Goal: Transaction & Acquisition: Purchase product/service

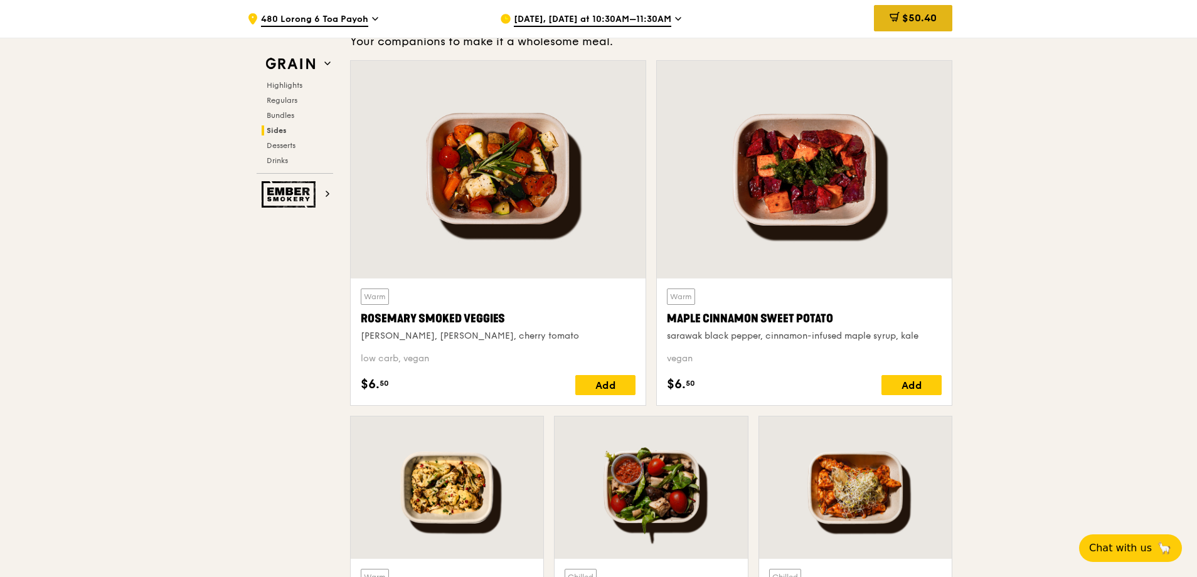
scroll to position [2825, 0]
click at [915, 13] on span "$50.40" at bounding box center [919, 18] width 35 height 12
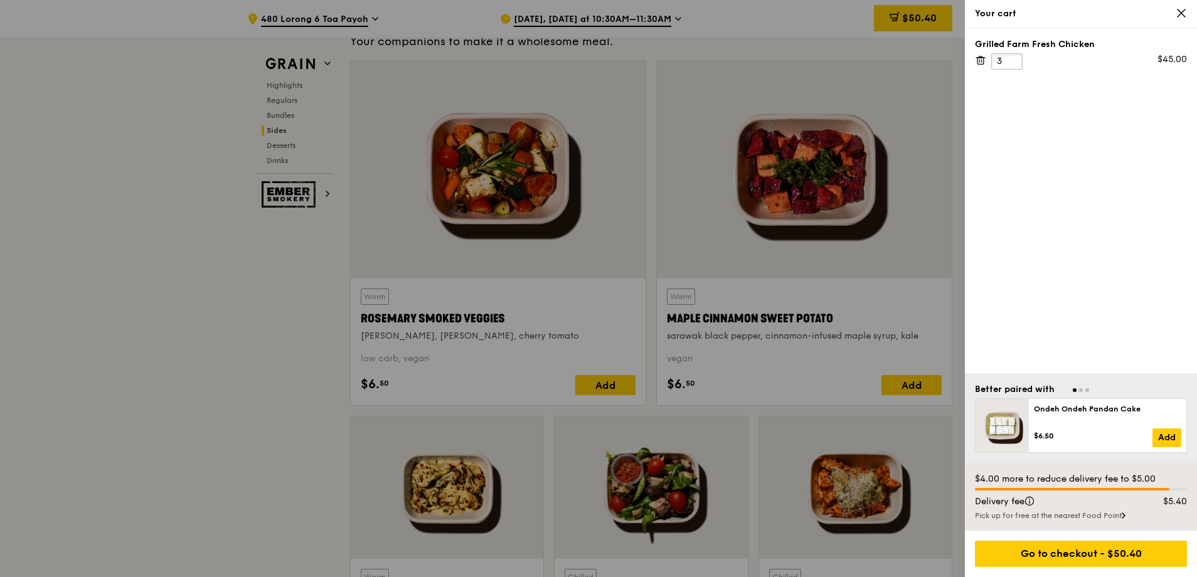
click at [1010, 63] on input "3" at bounding box center [1006, 61] width 31 height 16
type input "9"
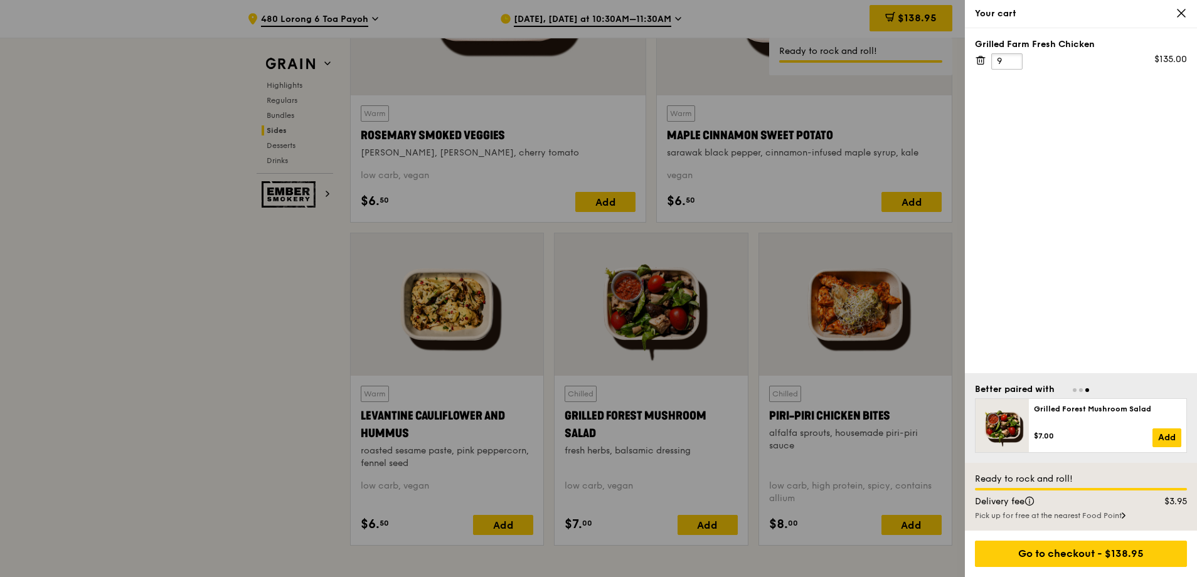
scroll to position [3014, 0]
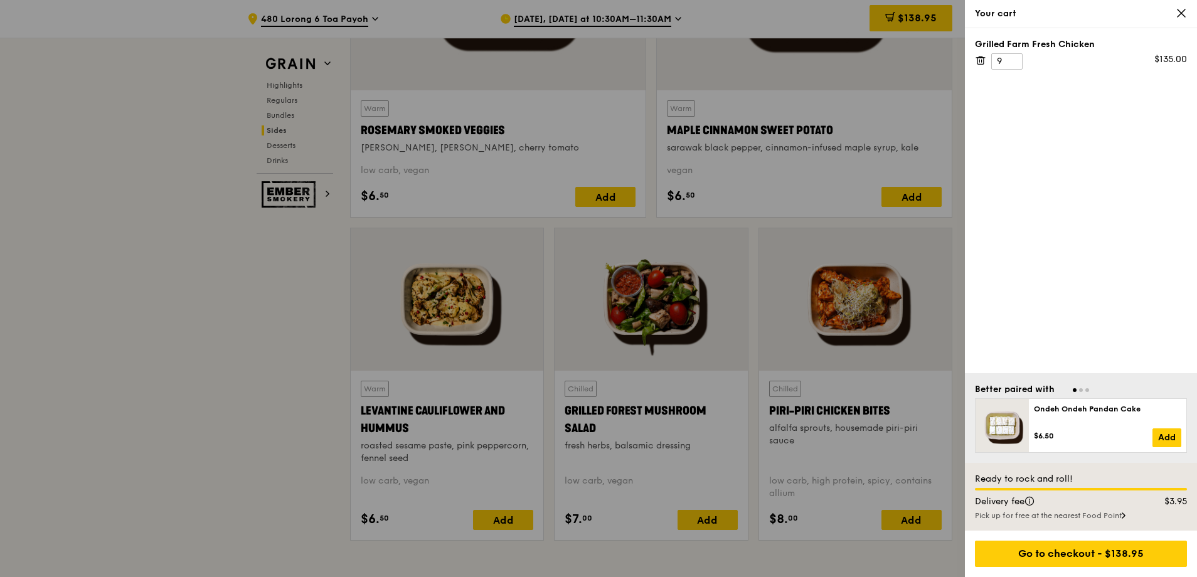
drag, startPoint x: 169, startPoint y: 409, endPoint x: 205, endPoint y: 385, distance: 43.9
click at [208, 394] on div at bounding box center [598, 288] width 1197 height 577
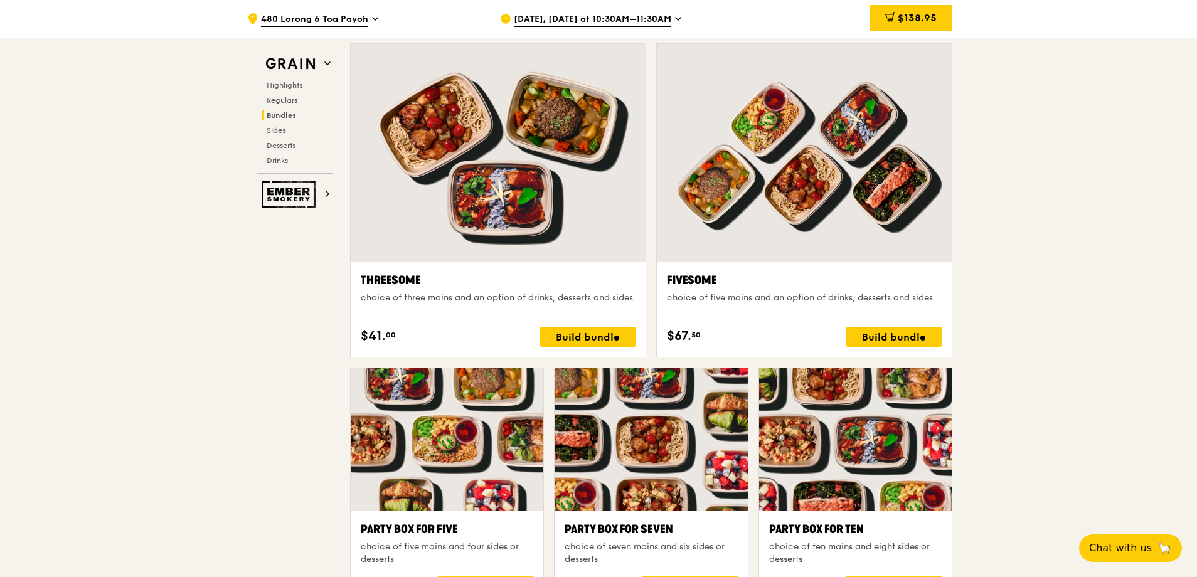
scroll to position [2135, 0]
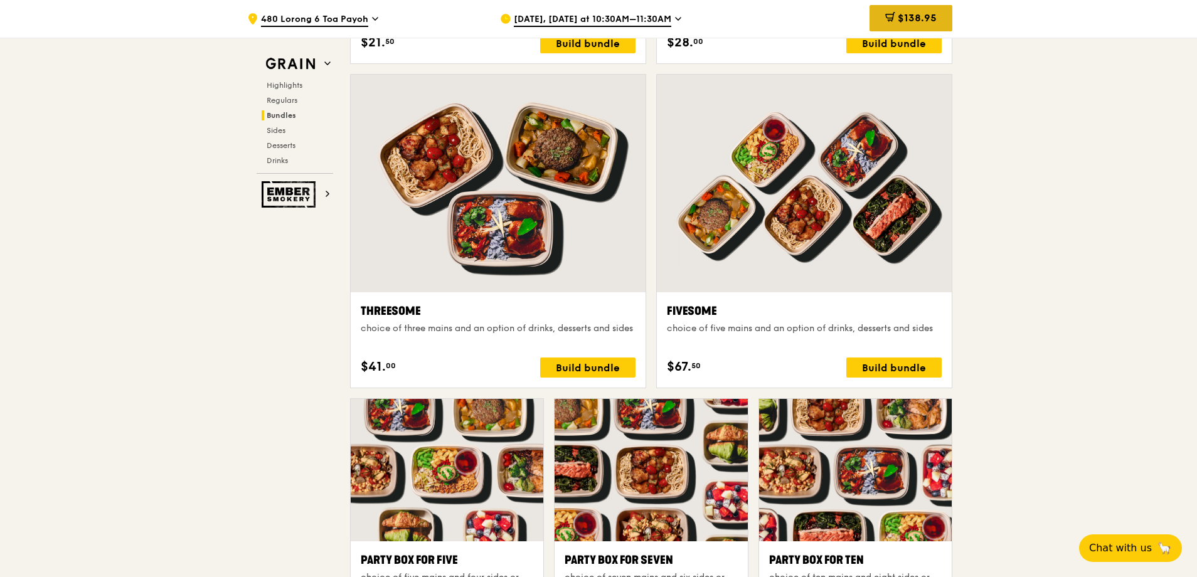
click at [914, 19] on span "$138.95" at bounding box center [917, 18] width 39 height 12
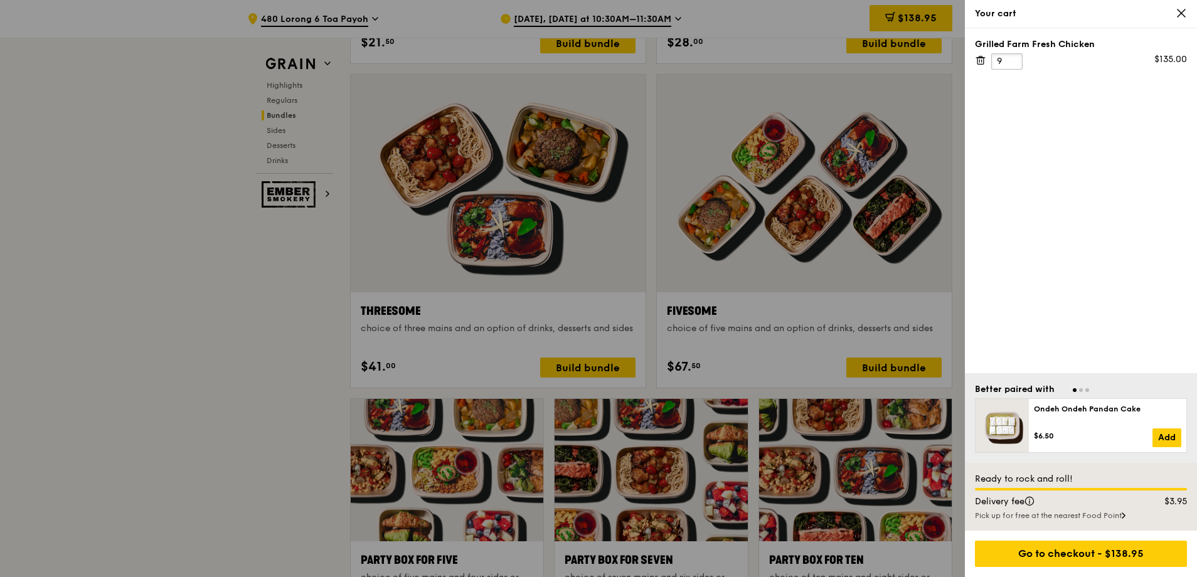
click at [1007, 58] on input "9" at bounding box center [1006, 61] width 31 height 16
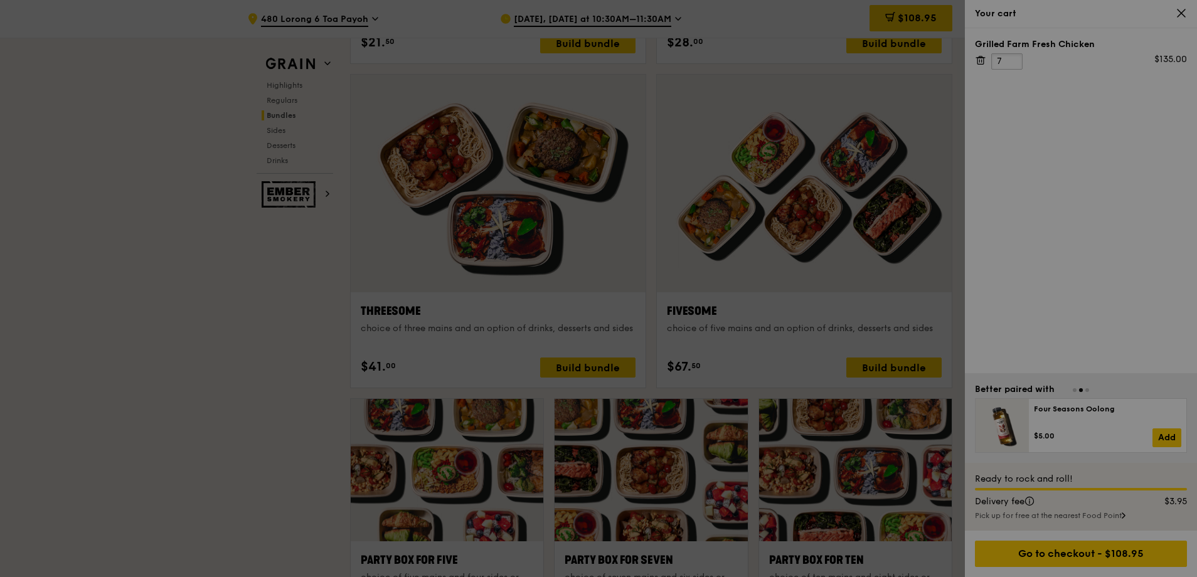
type input "7"
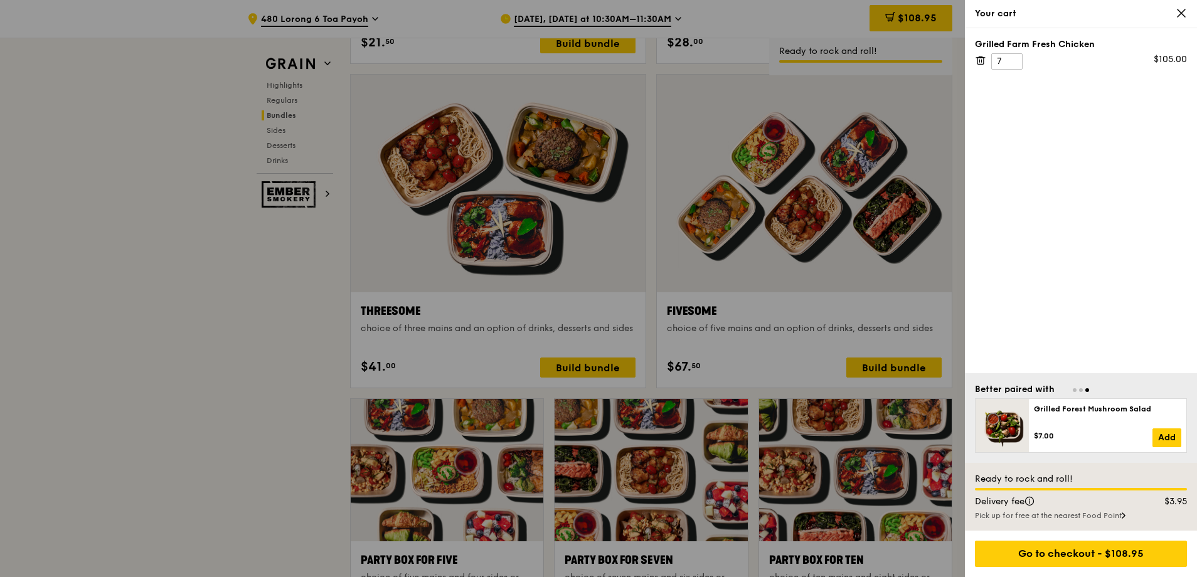
click at [1187, 14] on div "Your cart" at bounding box center [1081, 14] width 232 height 28
click at [1180, 13] on icon at bounding box center [1181, 13] width 11 height 11
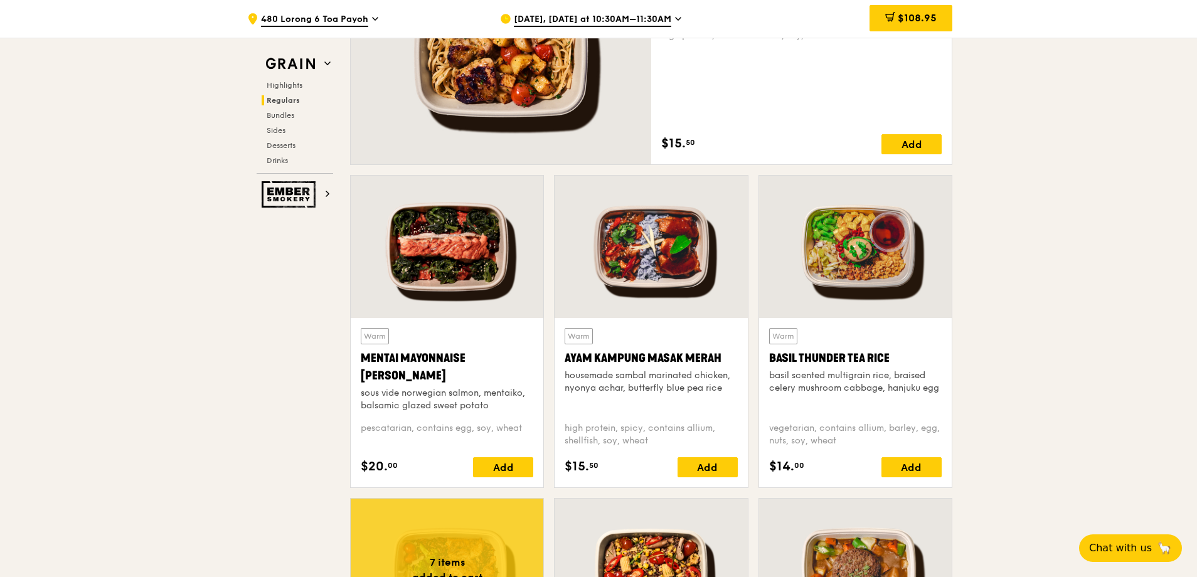
scroll to position [1006, 0]
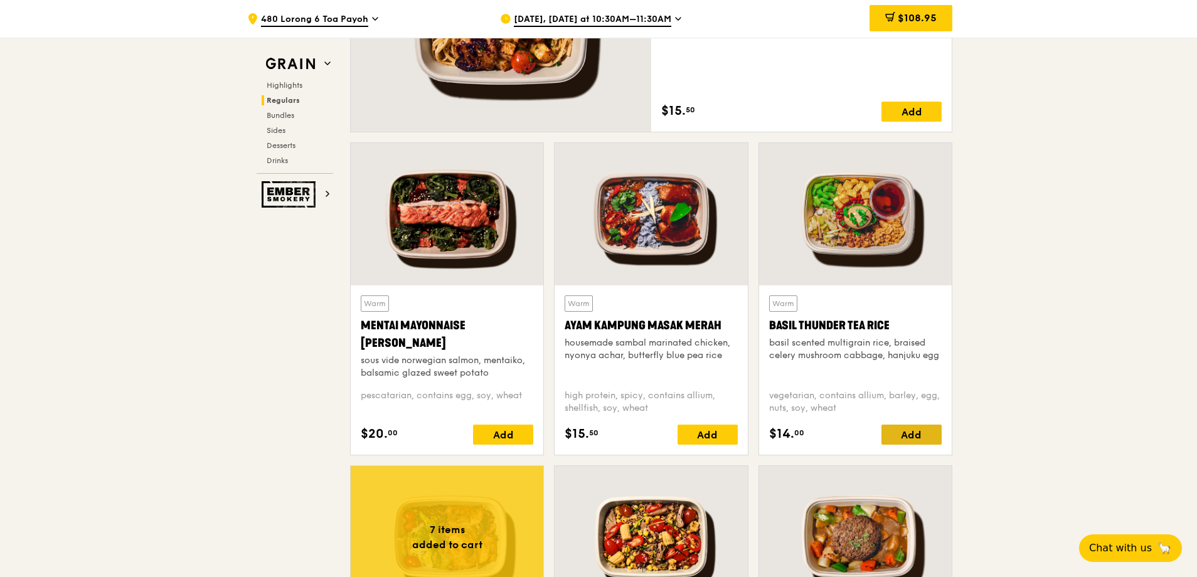
click at [912, 429] on div "Add" at bounding box center [912, 435] width 60 height 20
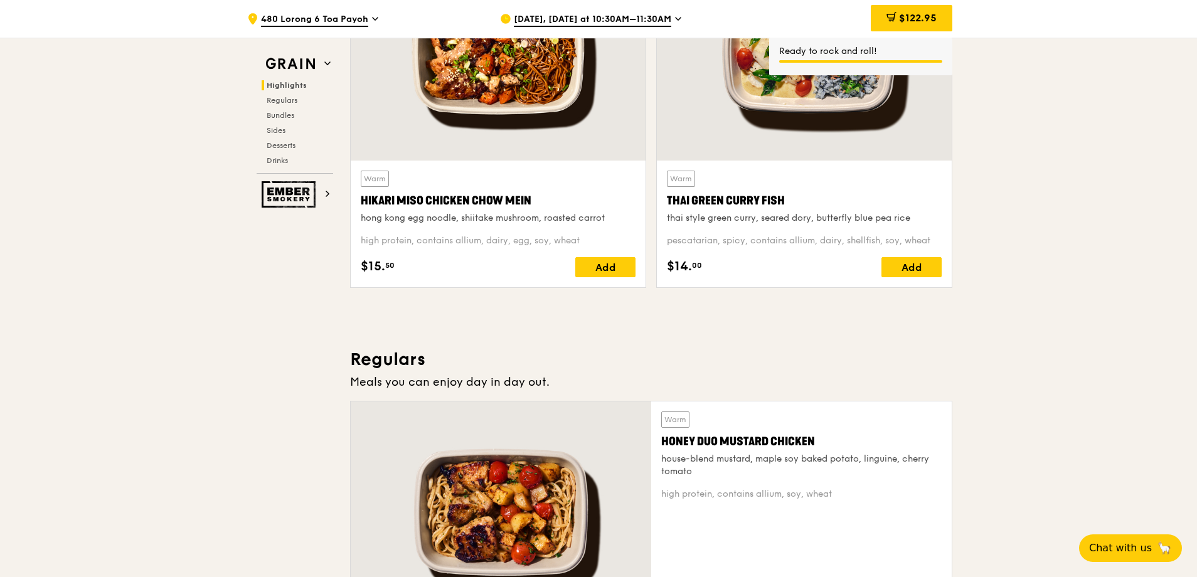
scroll to position [504, 0]
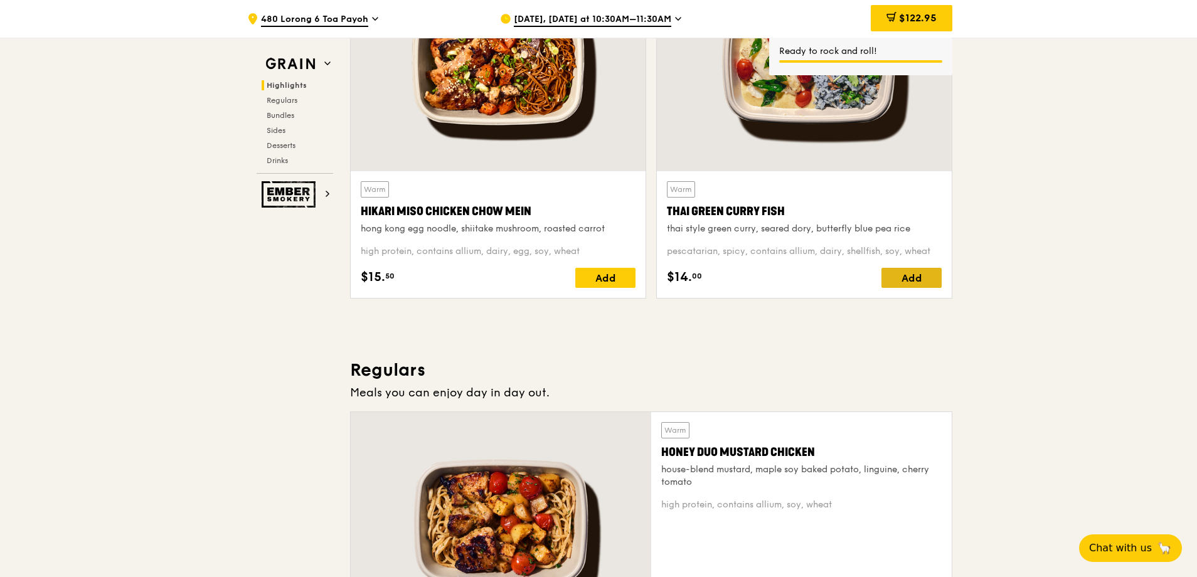
drag, startPoint x: 905, startPoint y: 284, endPoint x: 915, endPoint y: 282, distance: 10.3
click at [915, 282] on div "Add" at bounding box center [912, 278] width 60 height 20
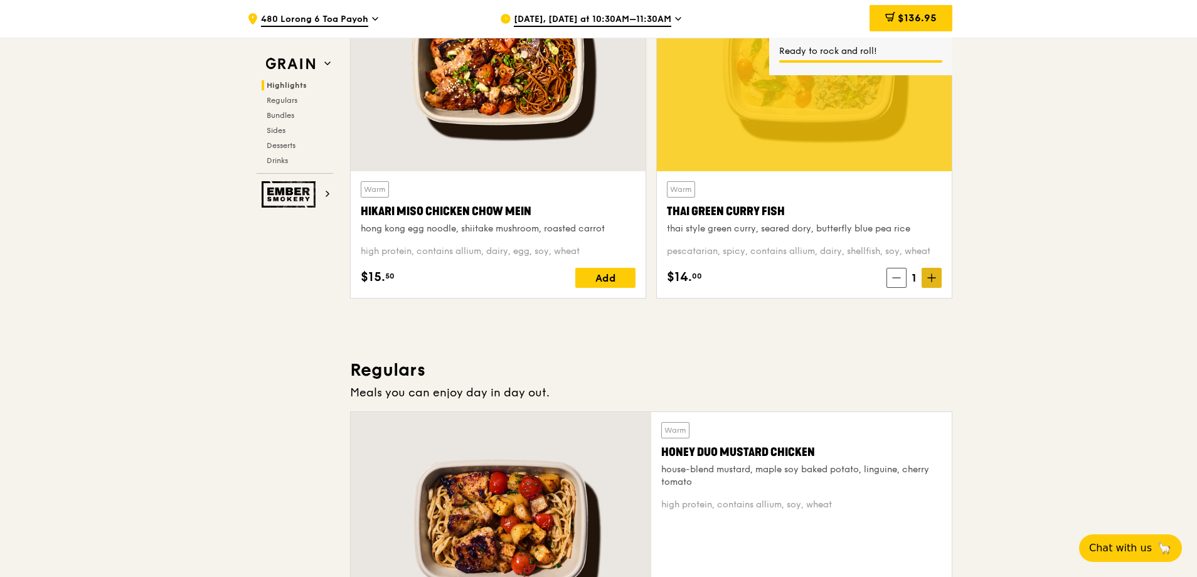
click at [927, 280] on span at bounding box center [932, 278] width 20 height 20
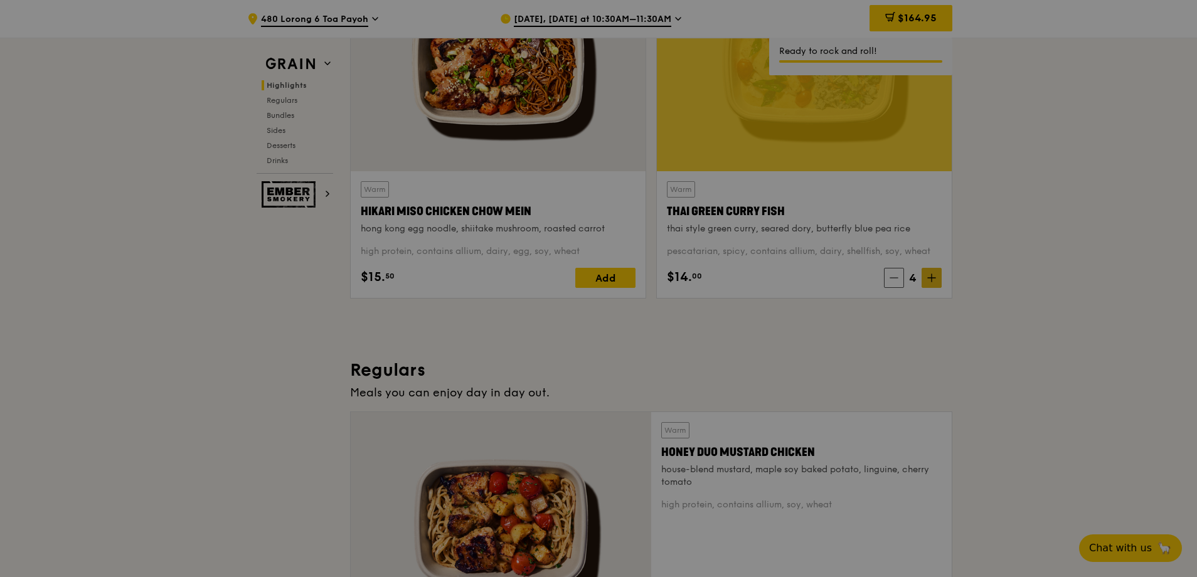
click at [927, 280] on div at bounding box center [598, 288] width 1197 height 577
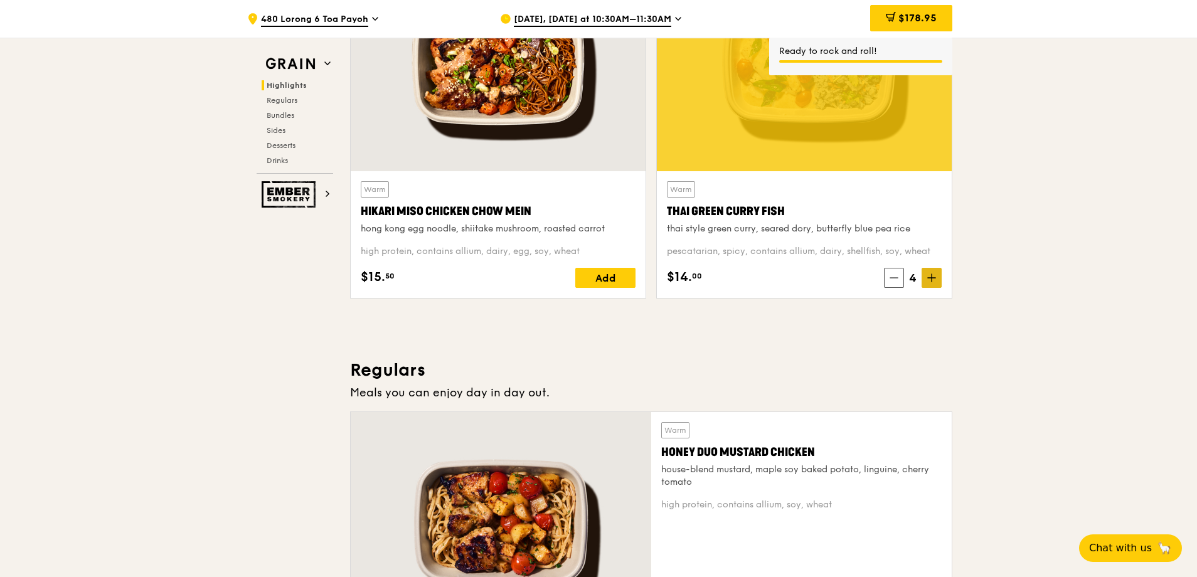
click at [927, 280] on span at bounding box center [932, 278] width 20 height 20
click at [936, 279] on span at bounding box center [932, 278] width 20 height 20
click at [936, 279] on icon at bounding box center [931, 278] width 9 height 9
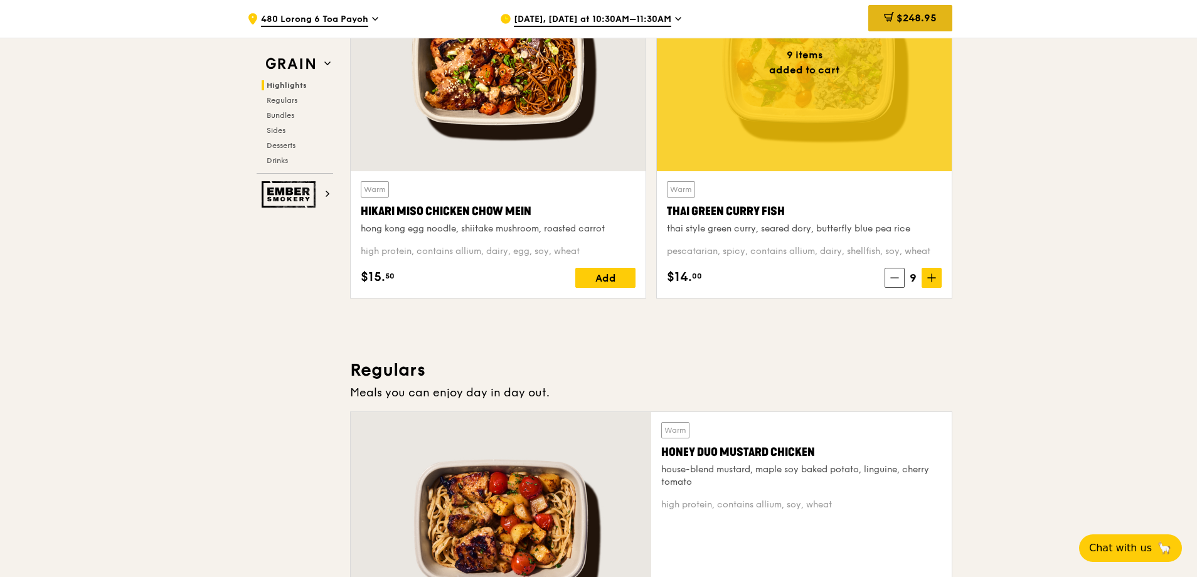
click at [897, 20] on span "$248.95" at bounding box center [917, 18] width 40 height 12
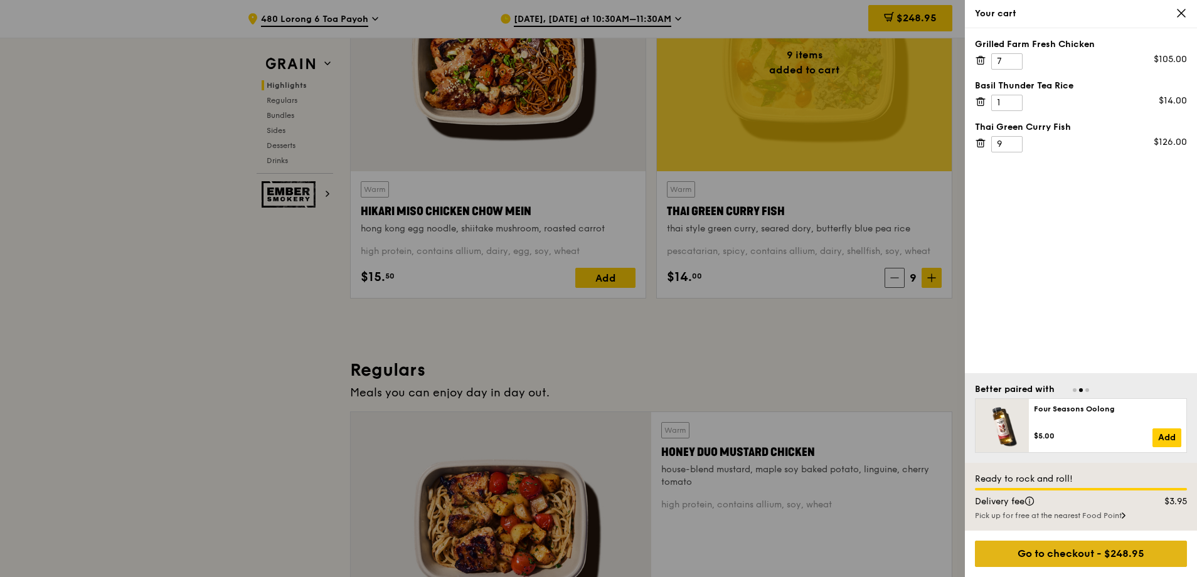
click at [1047, 557] on div "Go to checkout - $248.95" at bounding box center [1081, 554] width 212 height 26
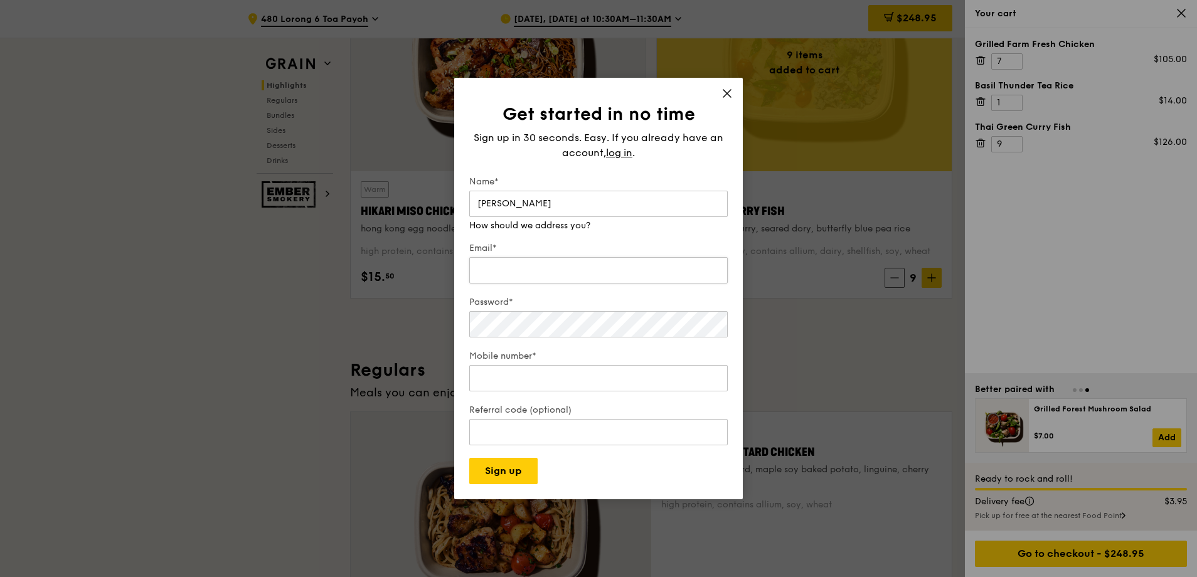
type input "Cheryn"
click at [526, 257] on input "Email*" at bounding box center [598, 270] width 259 height 26
type input "cheryn_cy_cheng@hdb.gov.sg"
click at [523, 365] on input "Mobile number*" at bounding box center [598, 378] width 259 height 26
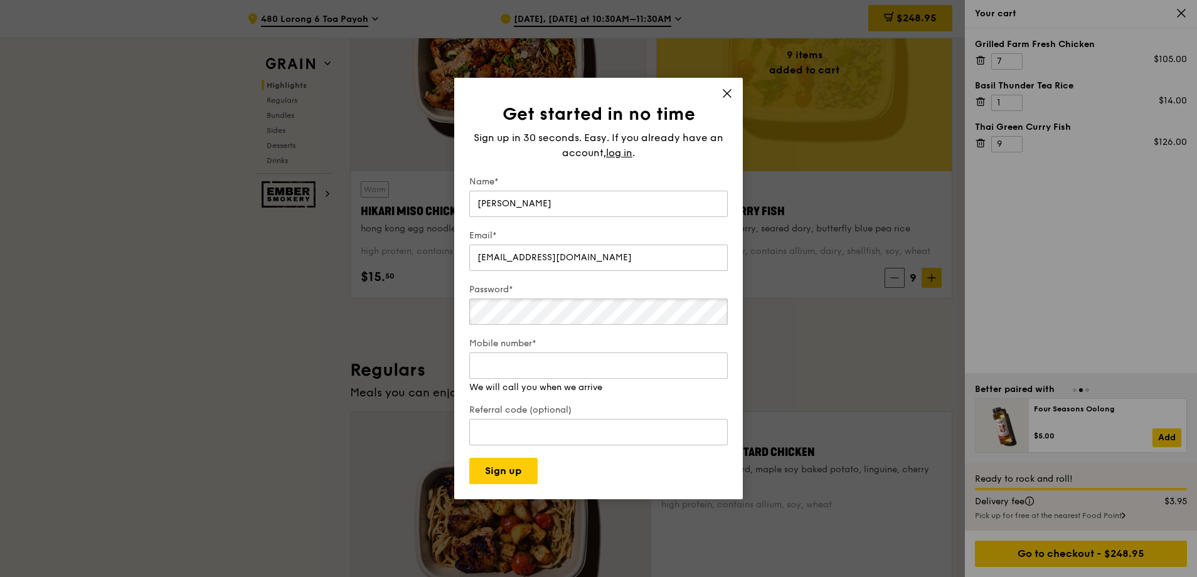
click at [442, 306] on div "Get started in no time Sign up in 30 seconds. Easy. If you already have an acco…" at bounding box center [598, 288] width 1197 height 577
click at [630, 259] on input "cheryn_cy_cheng@hdb.gov.sg" at bounding box center [598, 258] width 259 height 26
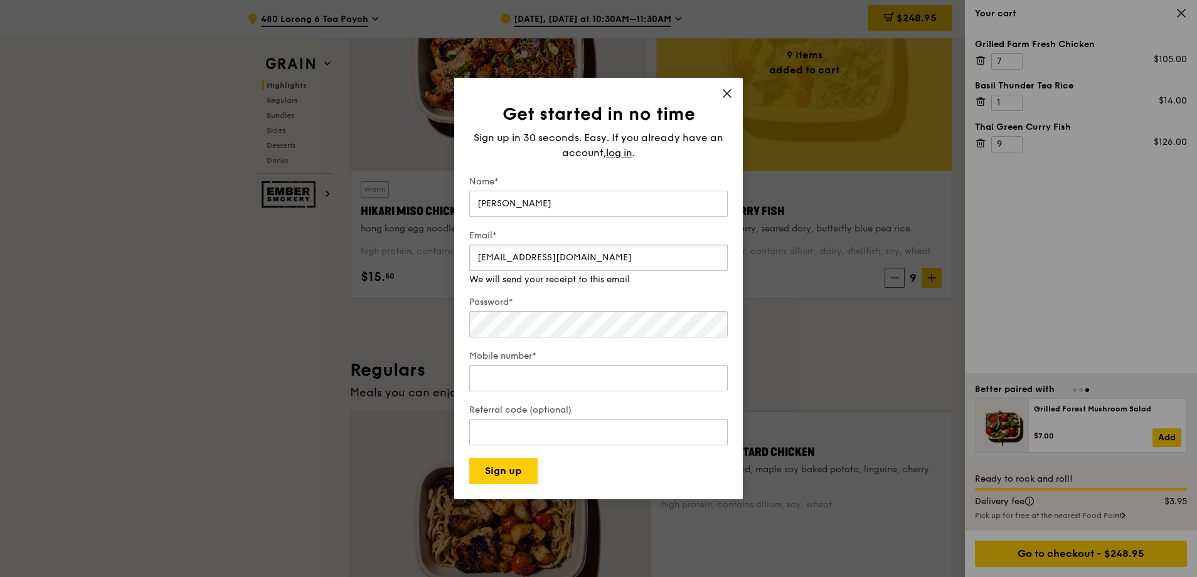
drag, startPoint x: 629, startPoint y: 261, endPoint x: 411, endPoint y: 272, distance: 218.0
click at [411, 272] on div "Get started in no time Sign up in 30 seconds. Easy. If you already have an acco…" at bounding box center [598, 288] width 1197 height 577
click at [525, 278] on div "Email* We will send your receipt to this email" at bounding box center [598, 258] width 259 height 56
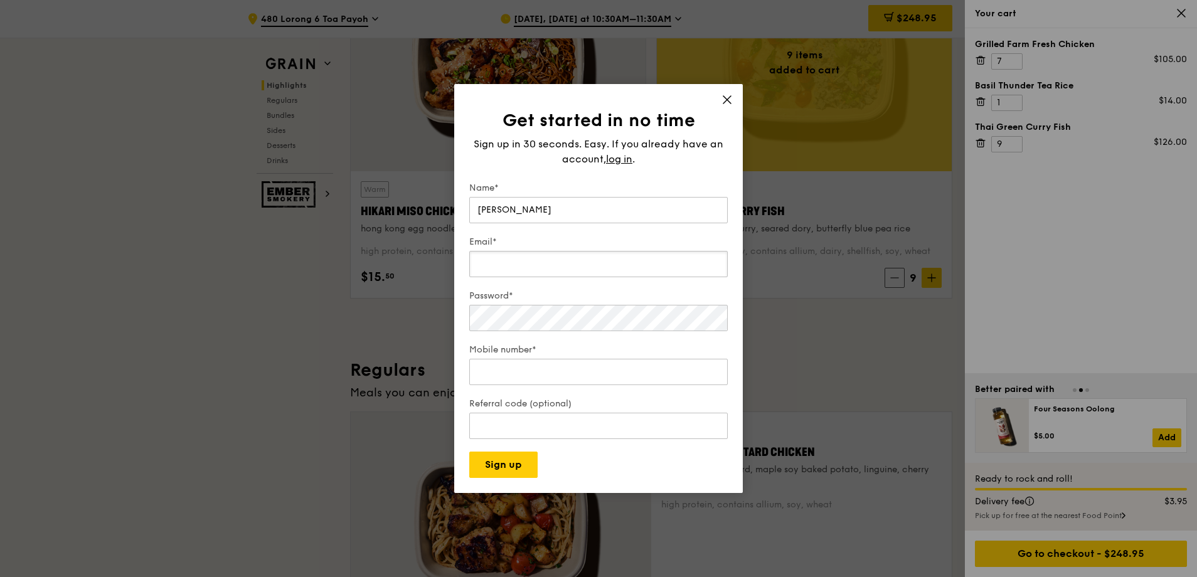
click at [525, 261] on input "Email*" at bounding box center [598, 264] width 259 height 26
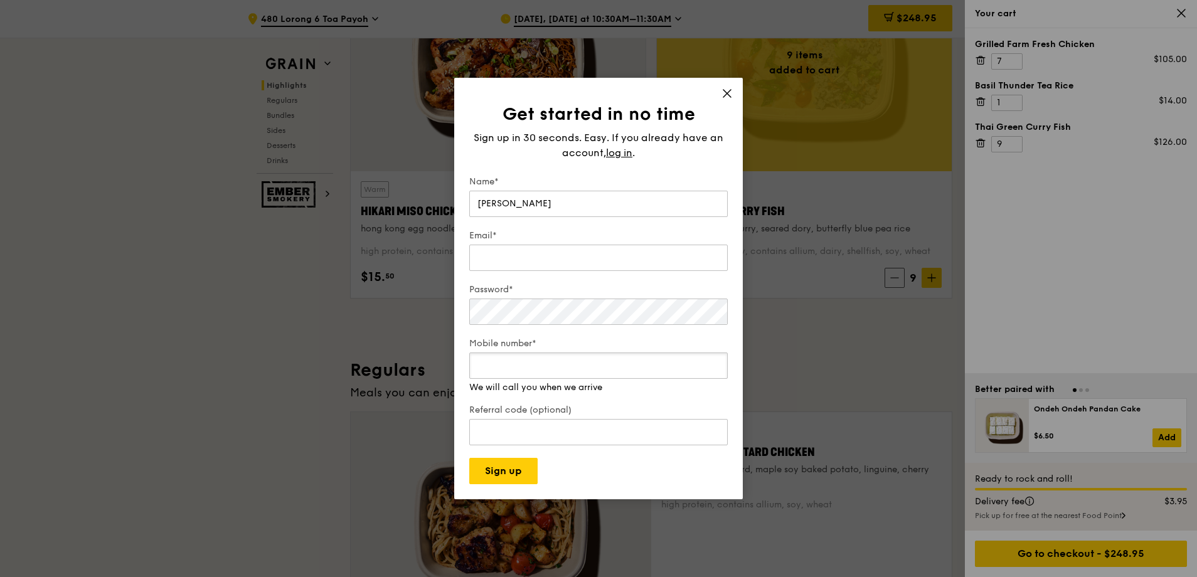
type input "9"
type input "81865911"
click at [396, 317] on div "Get started in no time Sign up in 30 seconds. Easy. If you already have an acco…" at bounding box center [598, 288] width 1197 height 577
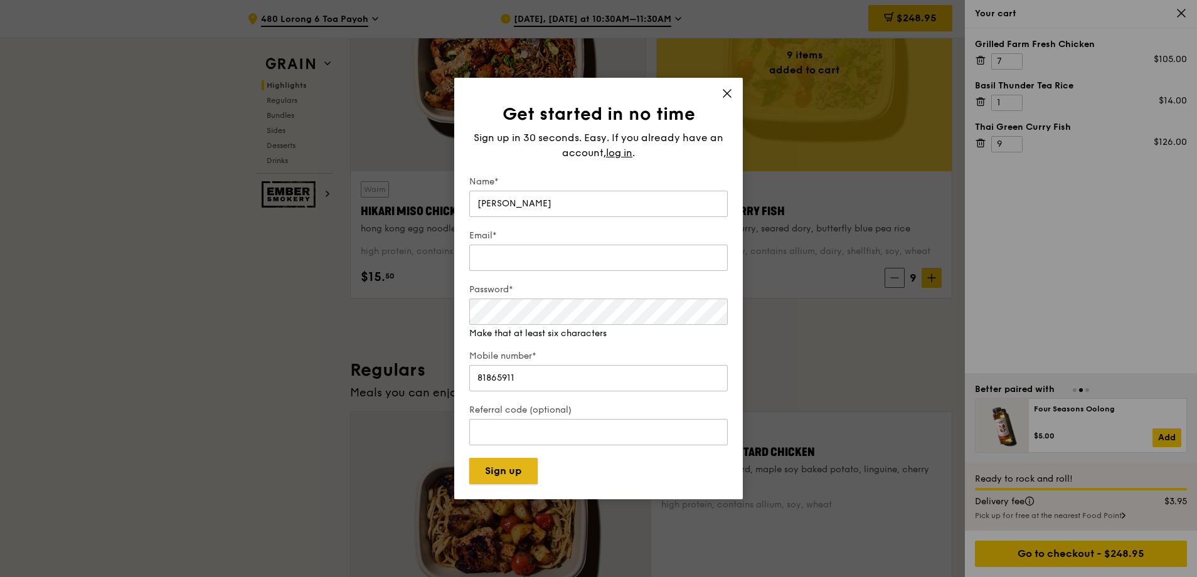
click at [498, 465] on button "Sign up" at bounding box center [503, 471] width 68 height 26
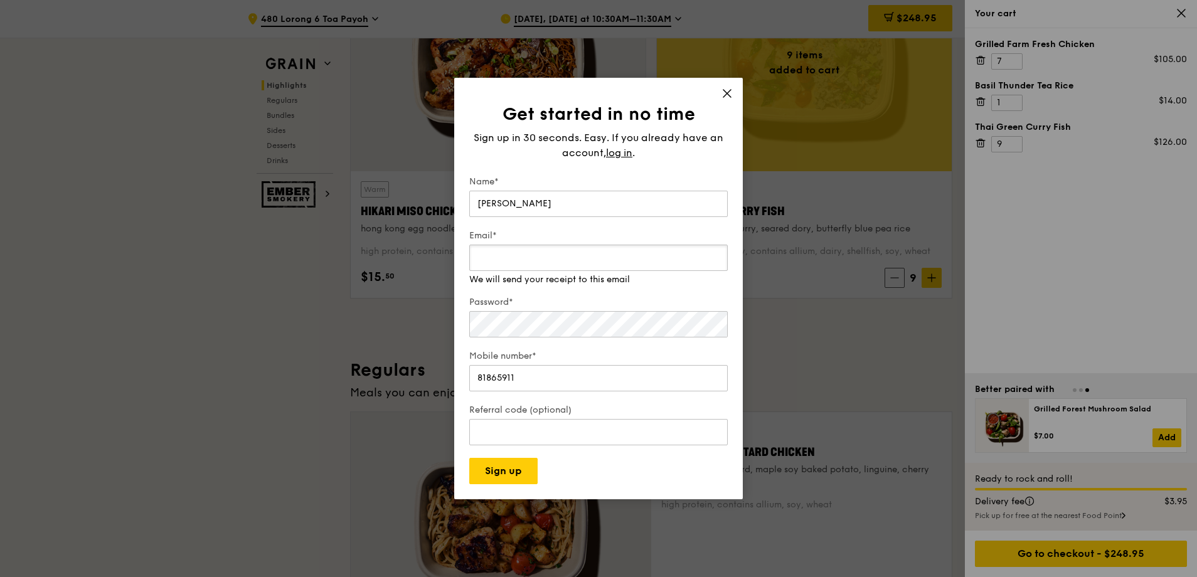
click at [612, 250] on input "Email*" at bounding box center [598, 258] width 259 height 26
click at [587, 299] on form "Name* Cheryn Email* We will send your receipt to this email Password* Mobile nu…" at bounding box center [598, 330] width 259 height 309
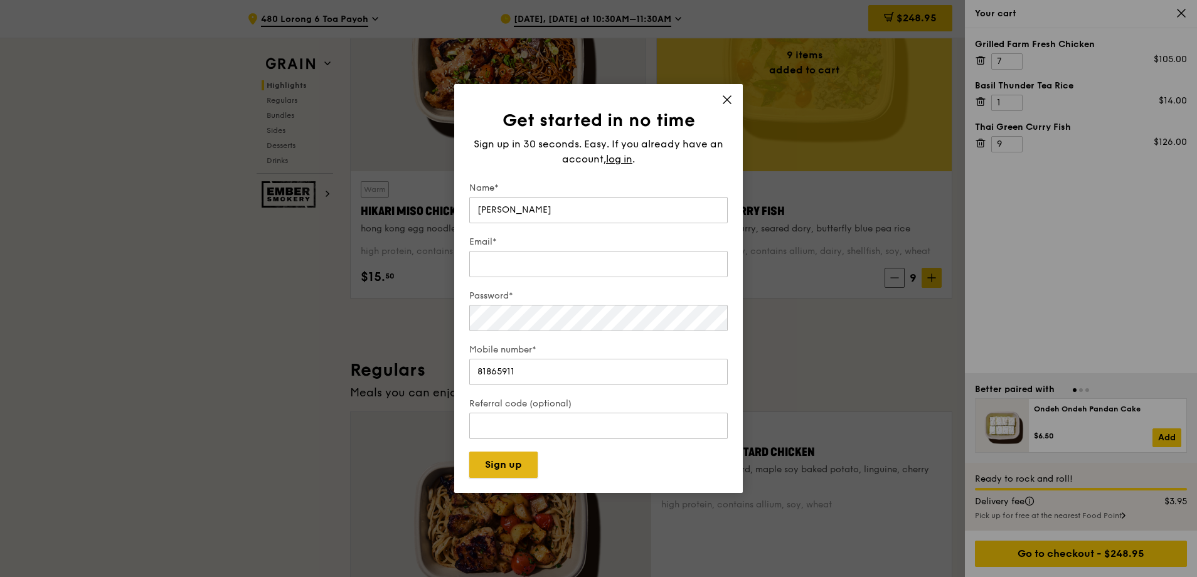
click at [512, 467] on button "Sign up" at bounding box center [503, 465] width 68 height 26
click at [536, 286] on form "Name* Cheryn Email* Password* Mobile number* 81865911 Referral code (optional) …" at bounding box center [598, 330] width 259 height 296
click at [513, 464] on button "Sign up" at bounding box center [503, 465] width 68 height 26
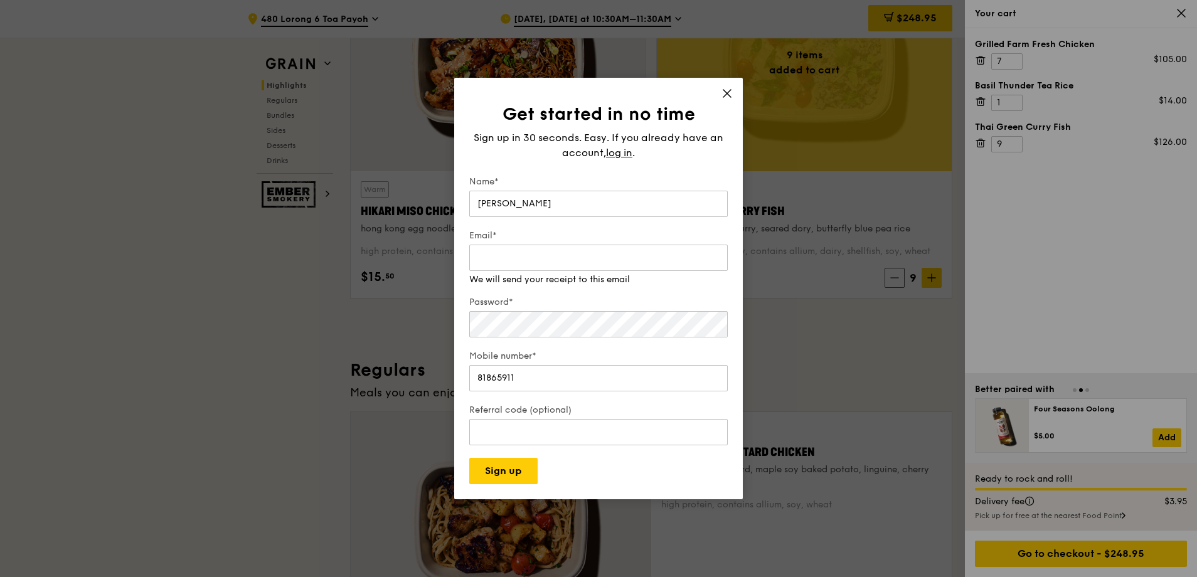
click at [577, 297] on form "Name* Cheryn Email* We will send your receipt to this email Password* Mobile nu…" at bounding box center [598, 330] width 259 height 309
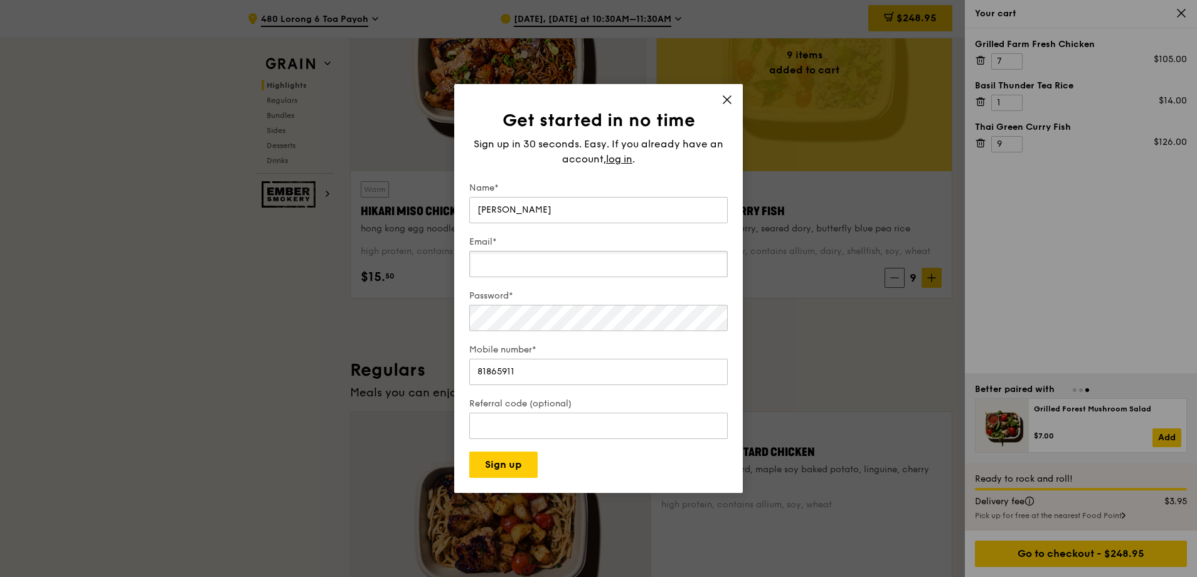
drag, startPoint x: 623, startPoint y: 265, endPoint x: 424, endPoint y: 268, distance: 198.9
click at [424, 269] on div "Get started in no time Sign up in 30 seconds. Easy. If you already have an acco…" at bounding box center [598, 288] width 1197 height 577
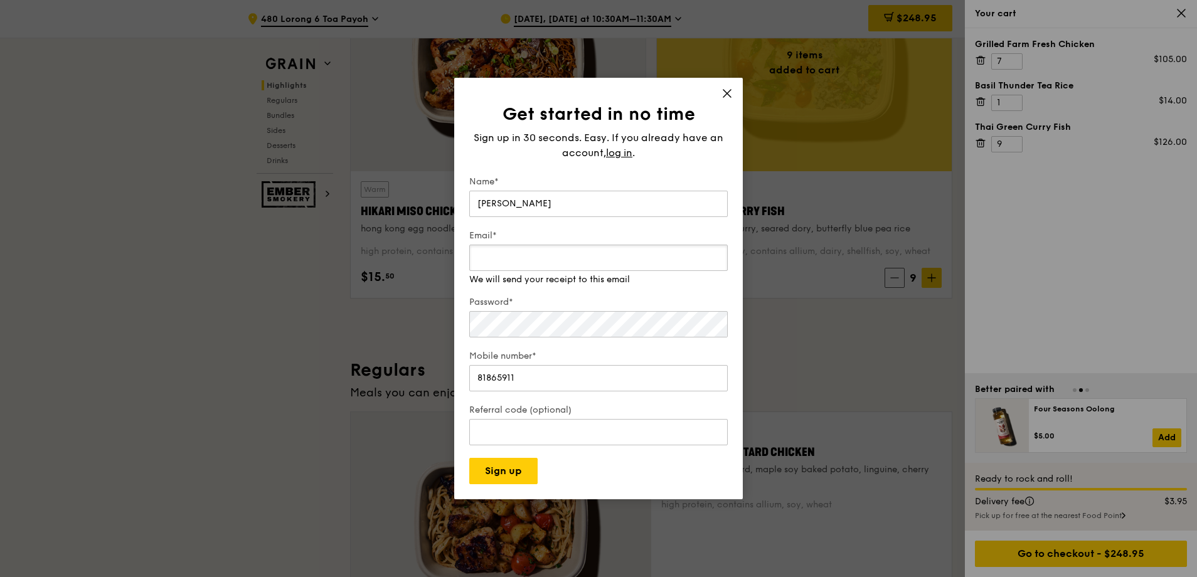
click at [617, 266] on input "Email*" at bounding box center [598, 258] width 259 height 26
drag, startPoint x: 626, startPoint y: 262, endPoint x: 417, endPoint y: 267, distance: 209.6
click at [417, 267] on div "Get started in no time Sign up in 30 seconds. Easy. If you already have an acco…" at bounding box center [598, 288] width 1197 height 577
click at [555, 419] on input "Referral code (optional)" at bounding box center [598, 432] width 259 height 26
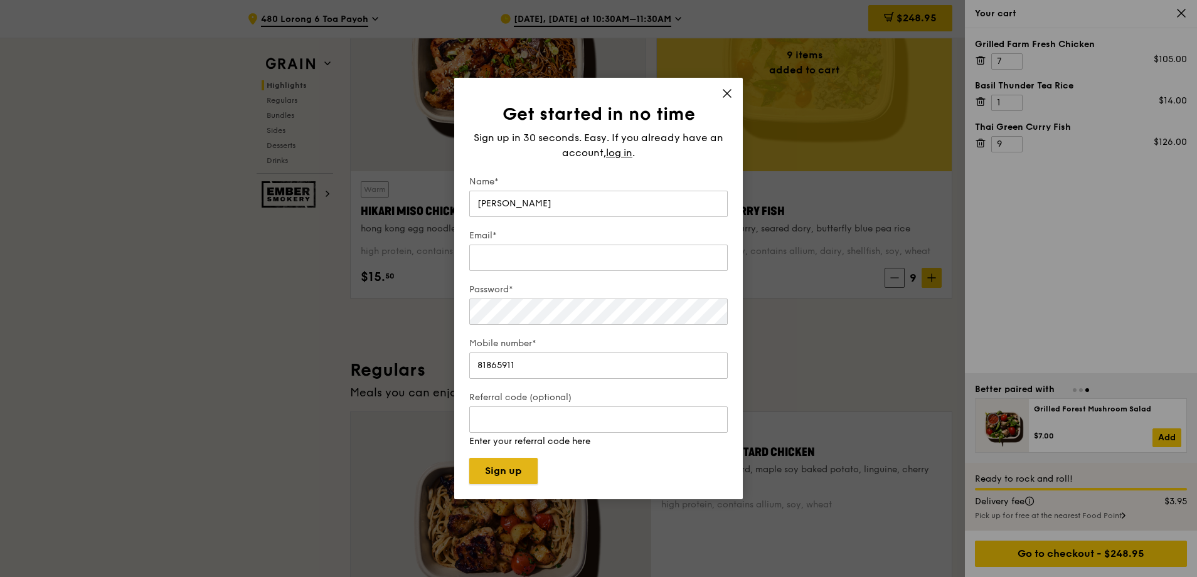
click at [523, 464] on button "Sign up" at bounding box center [503, 471] width 68 height 26
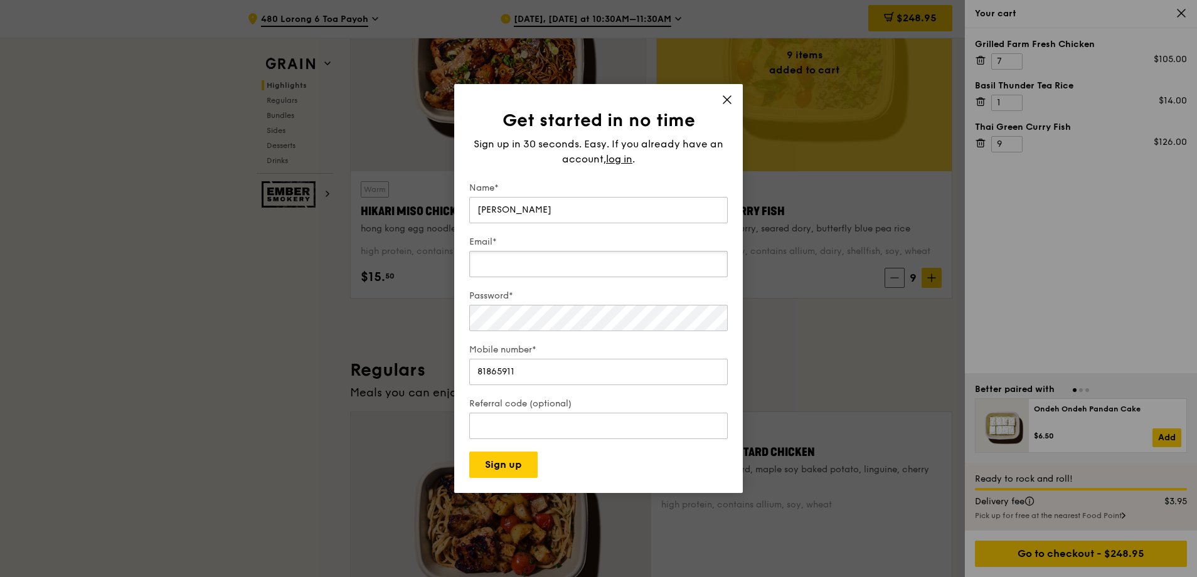
click at [614, 253] on input "Email*" at bounding box center [598, 264] width 259 height 26
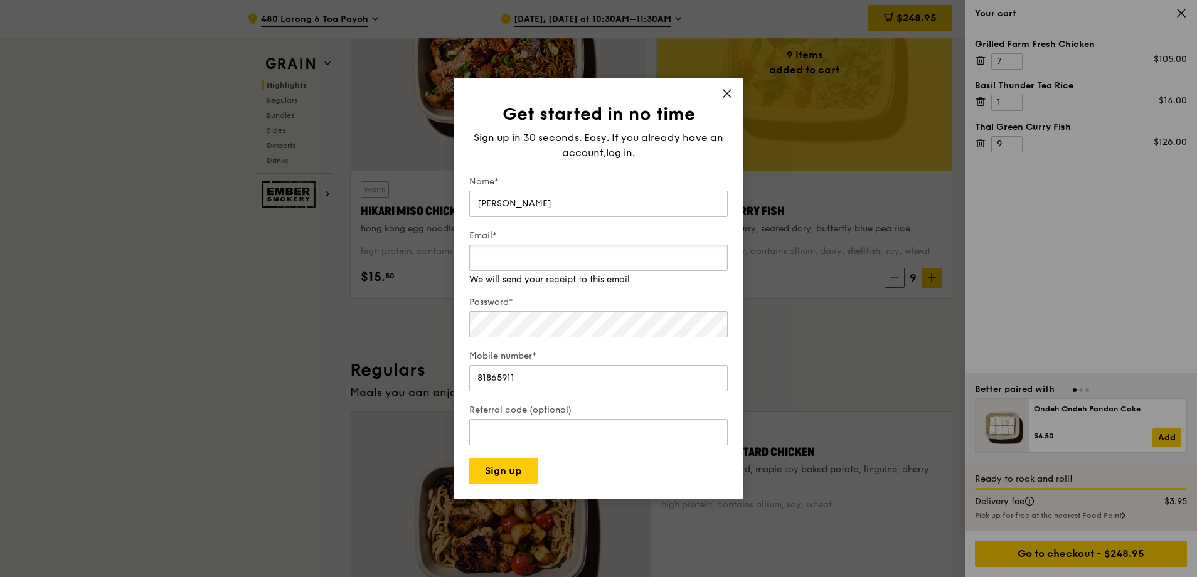
drag, startPoint x: 613, startPoint y: 260, endPoint x: 435, endPoint y: 256, distance: 177.6
click at [427, 261] on div "Get started in no time Sign up in 30 seconds. Easy. If you already have an acco…" at bounding box center [598, 288] width 1197 height 577
click at [729, 99] on icon at bounding box center [727, 93] width 11 height 11
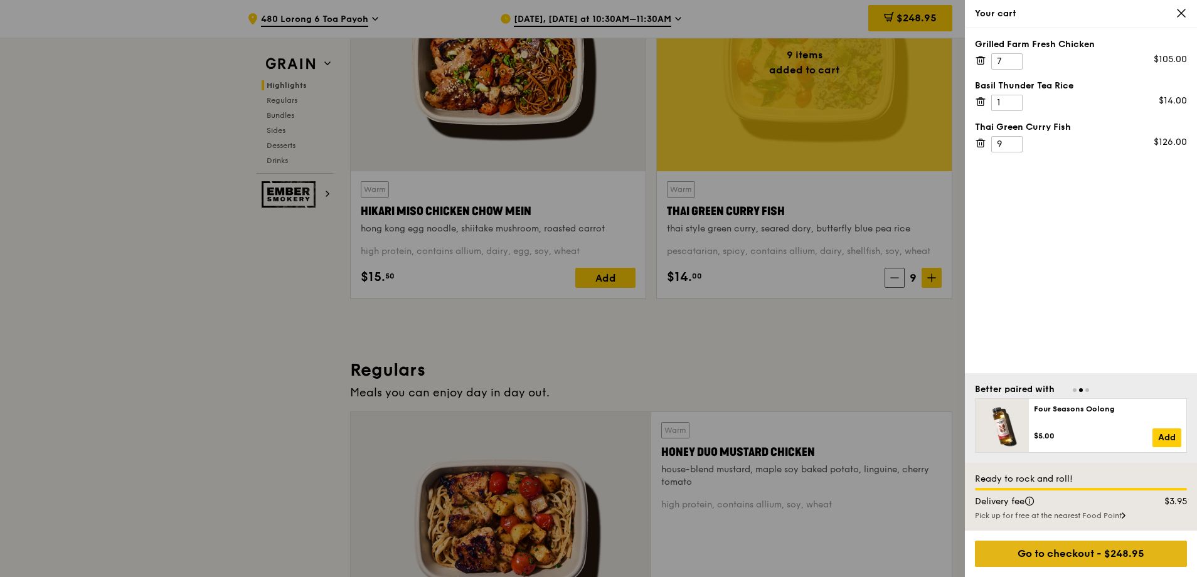
click at [1035, 558] on div "Go to checkout - $248.95" at bounding box center [1081, 554] width 212 height 26
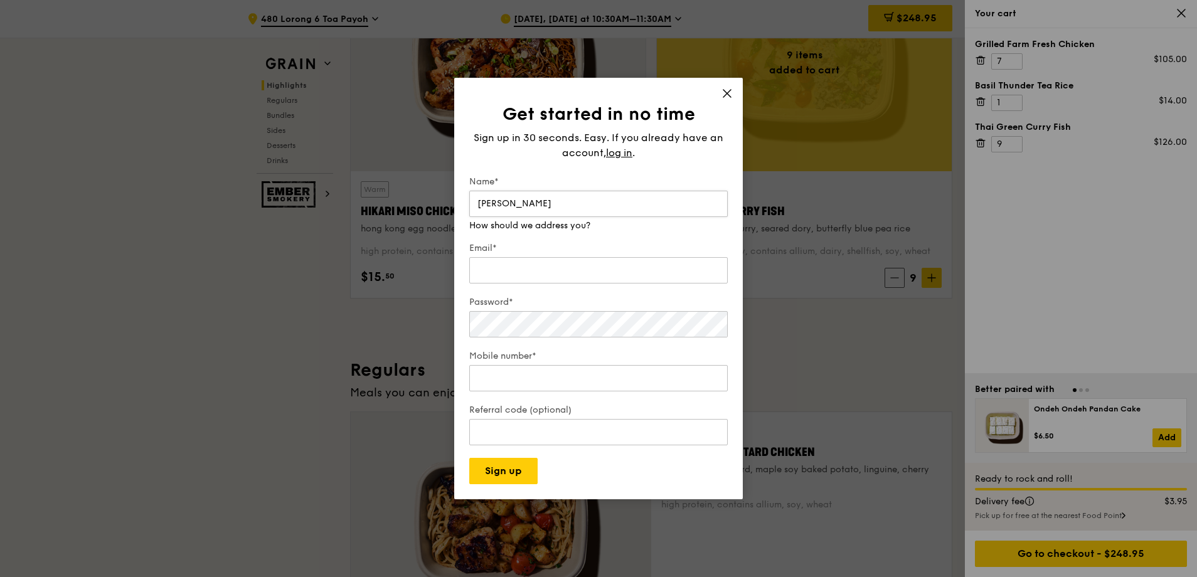
click at [508, 205] on input "Cheryn" at bounding box center [598, 204] width 259 height 26
type input "Cheryn"
click at [511, 262] on input "Email*" at bounding box center [598, 270] width 259 height 26
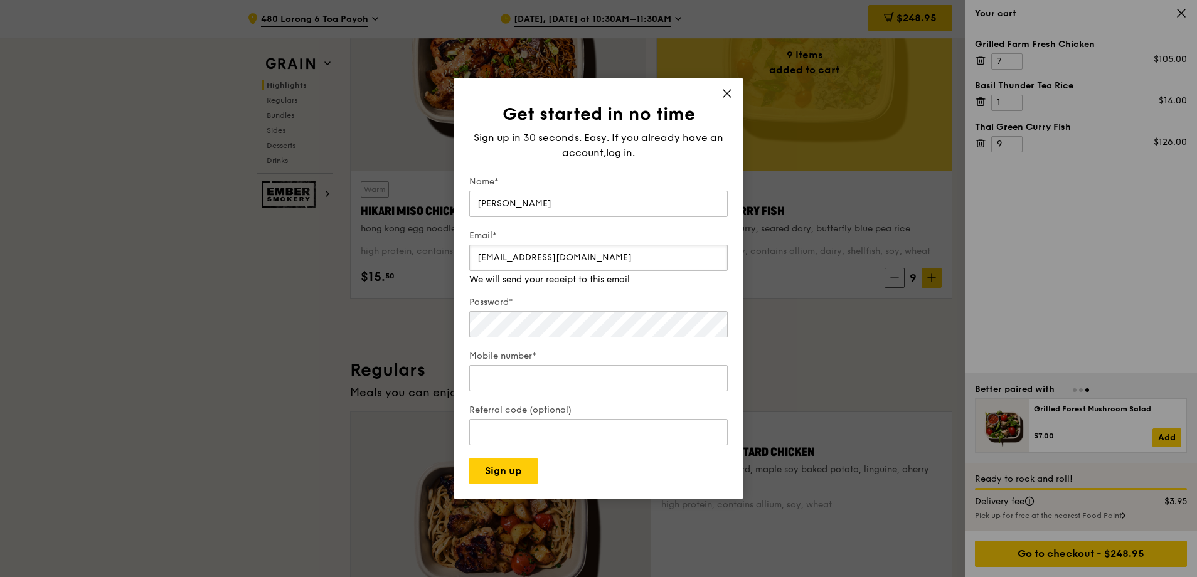
type input "cheryn_cy_cheng@hdb.gov.sg"
click at [504, 371] on input "Mobile number*" at bounding box center [598, 378] width 259 height 26
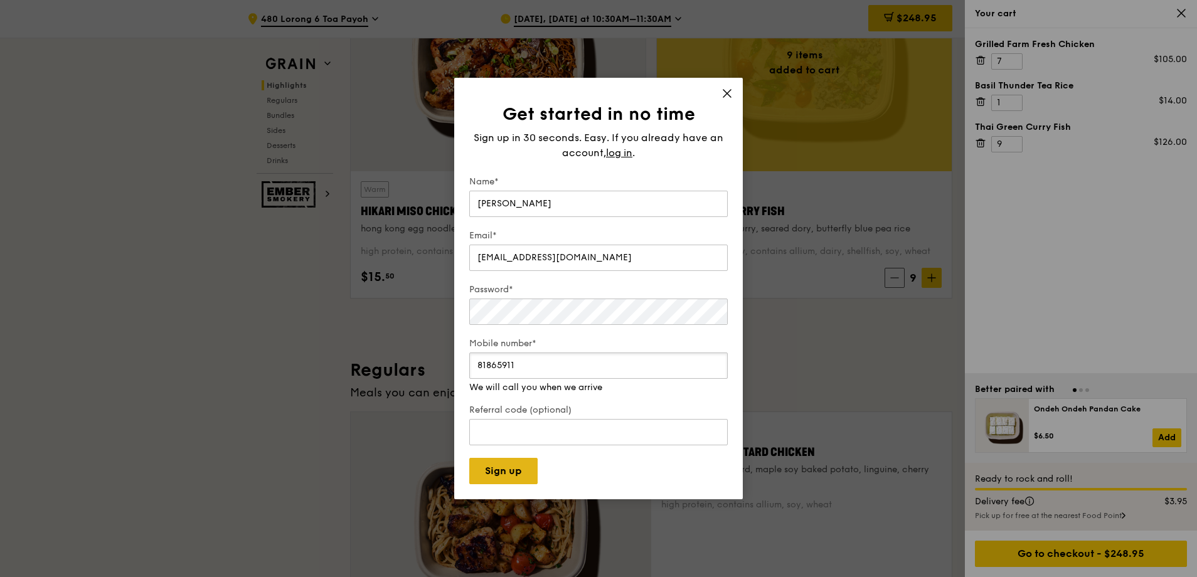
type input "81865911"
click at [513, 460] on button "Sign up" at bounding box center [503, 471] width 68 height 26
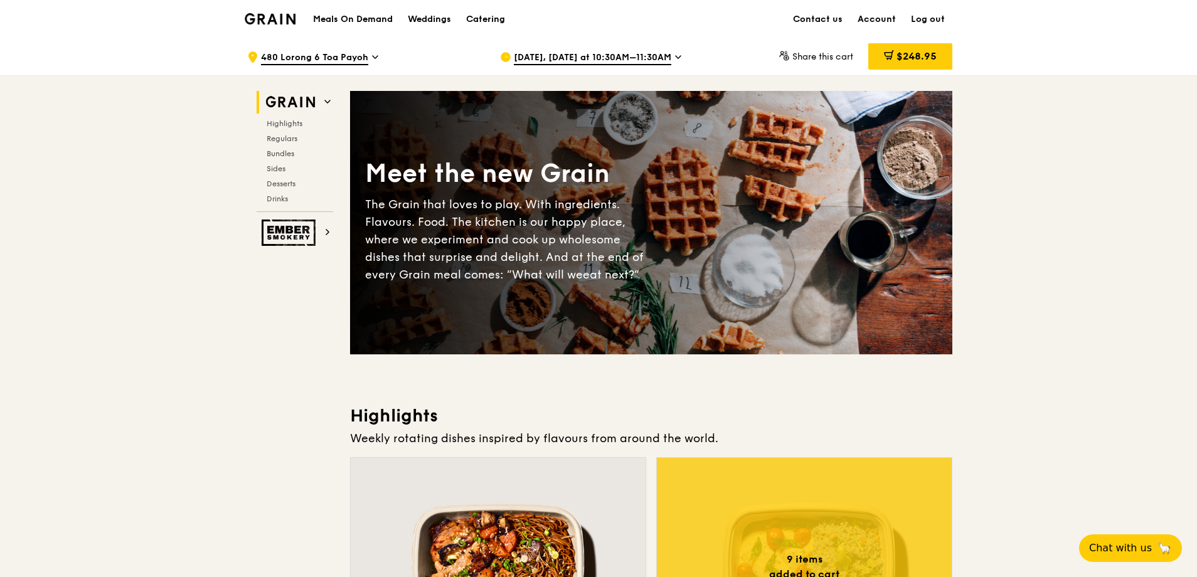
click at [833, 55] on span "Share this cart" at bounding box center [822, 56] width 61 height 11
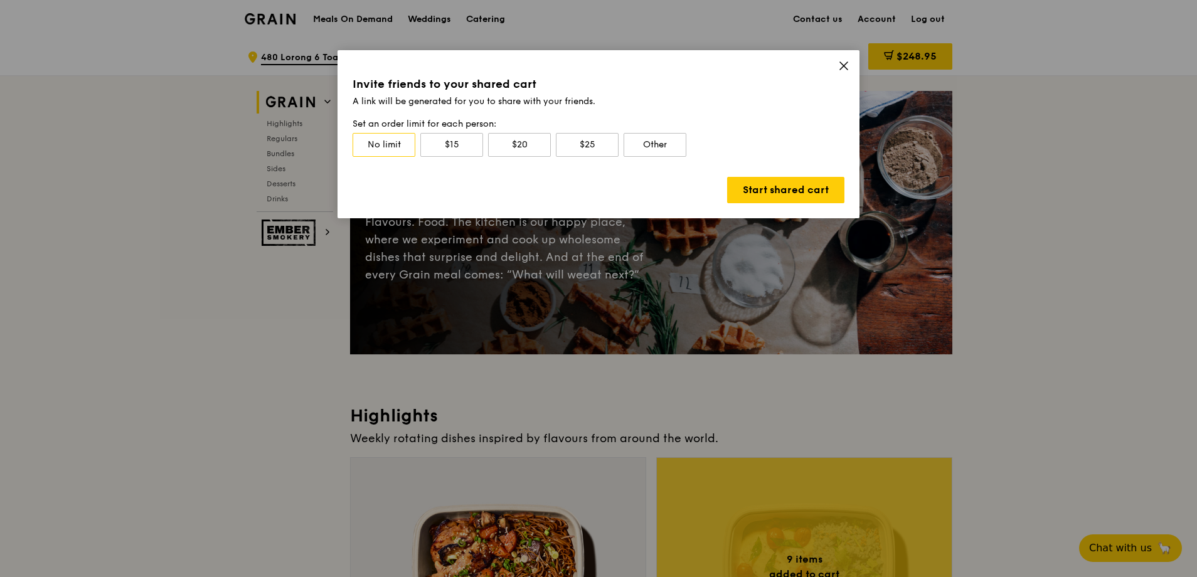
click at [841, 66] on icon at bounding box center [843, 65] width 11 height 11
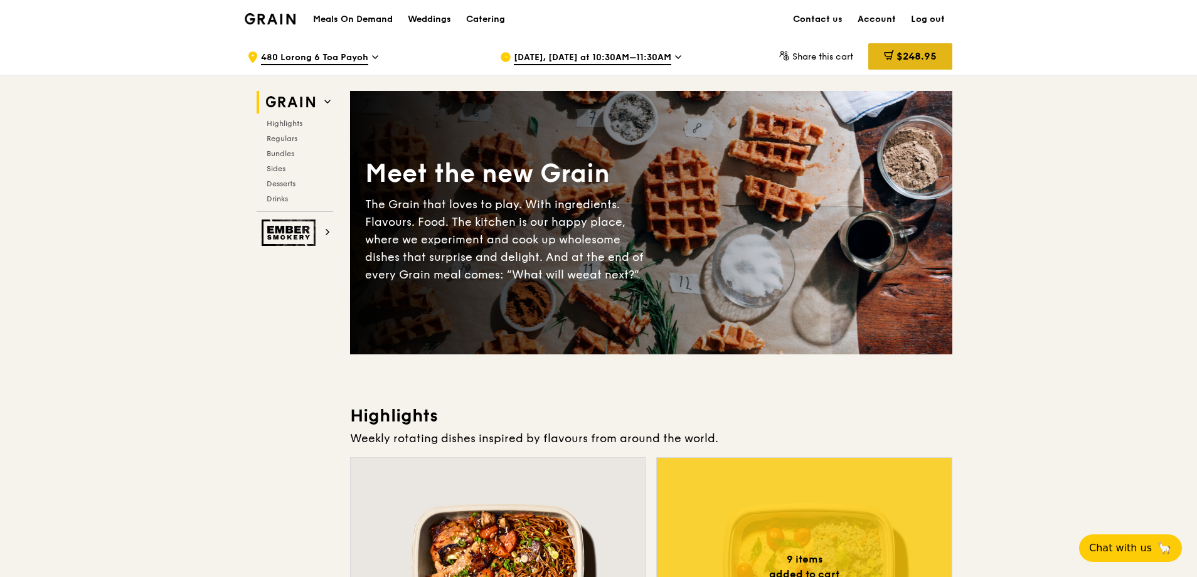
click at [903, 56] on span "$248.95" at bounding box center [917, 56] width 40 height 12
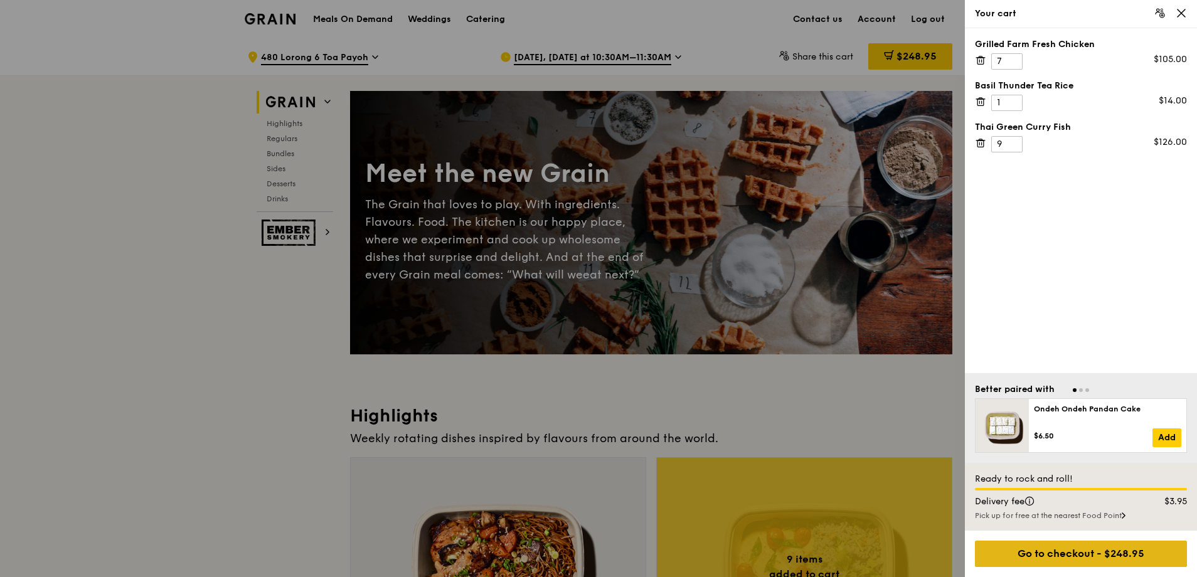
click at [1058, 558] on div "Go to checkout - $248.95" at bounding box center [1081, 554] width 212 height 26
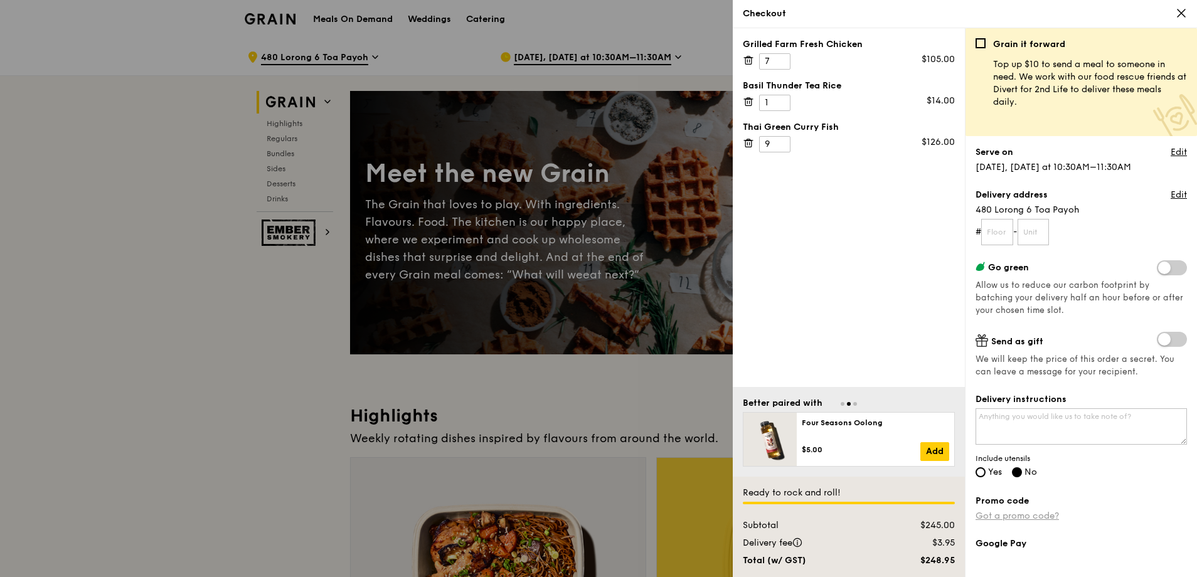
click at [1035, 513] on link "Got a promo code?" at bounding box center [1017, 516] width 83 height 11
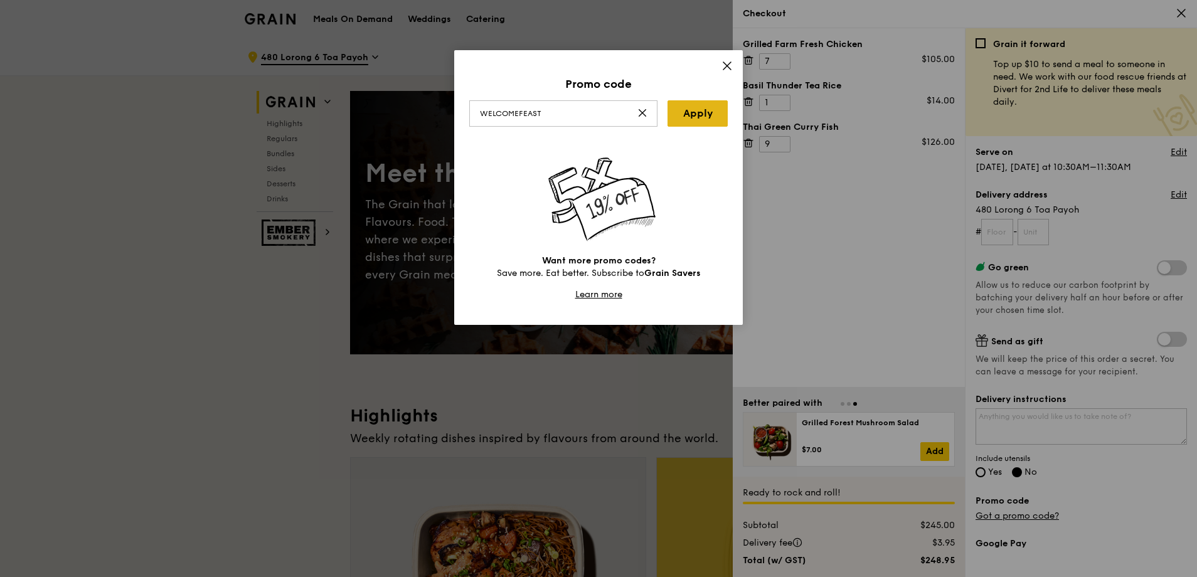
drag, startPoint x: 673, startPoint y: 118, endPoint x: 681, endPoint y: 117, distance: 8.2
click at [681, 117] on link "Apply" at bounding box center [698, 113] width 60 height 26
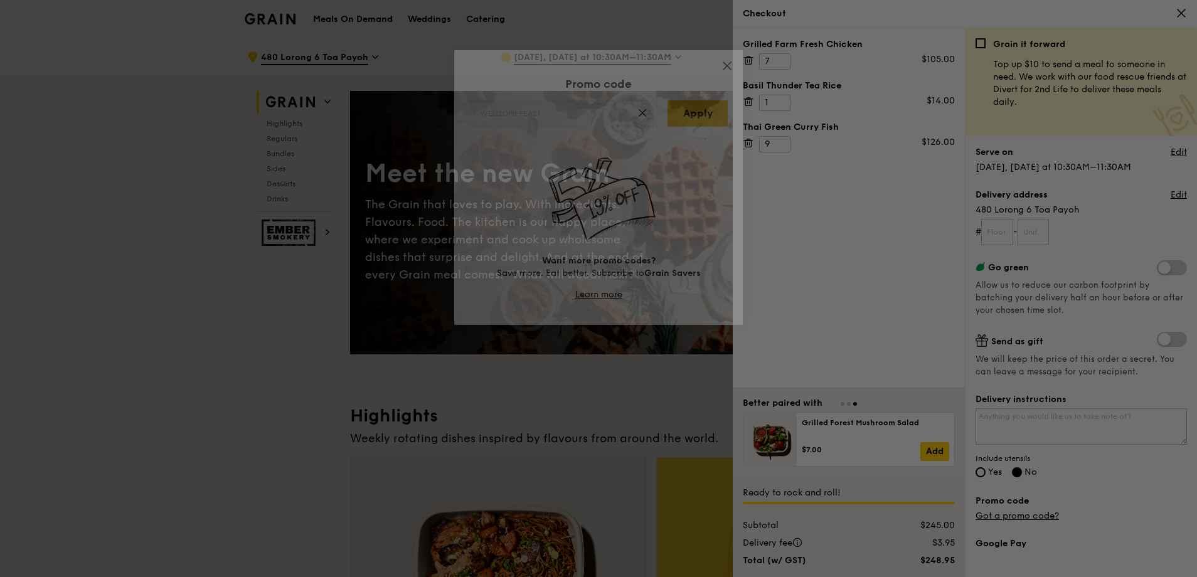
type input "WELCOMEFEAST"
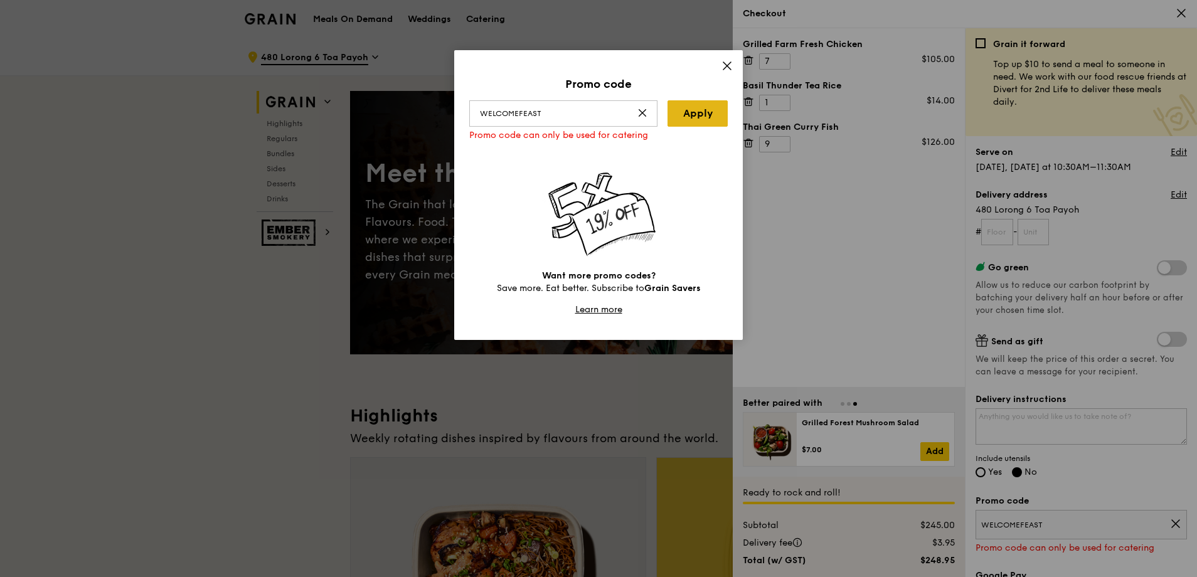
click at [681, 117] on link "Apply" at bounding box center [698, 113] width 60 height 26
click at [729, 65] on icon at bounding box center [727, 66] width 8 height 8
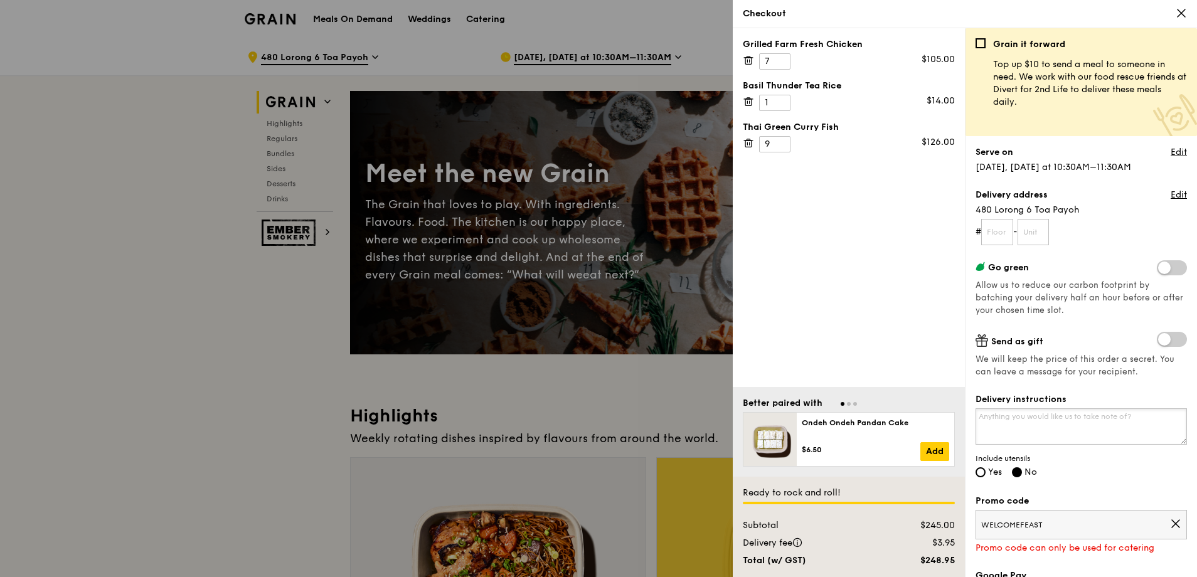
click at [1005, 434] on textarea "Delivery instructions" at bounding box center [1081, 426] width 211 height 36
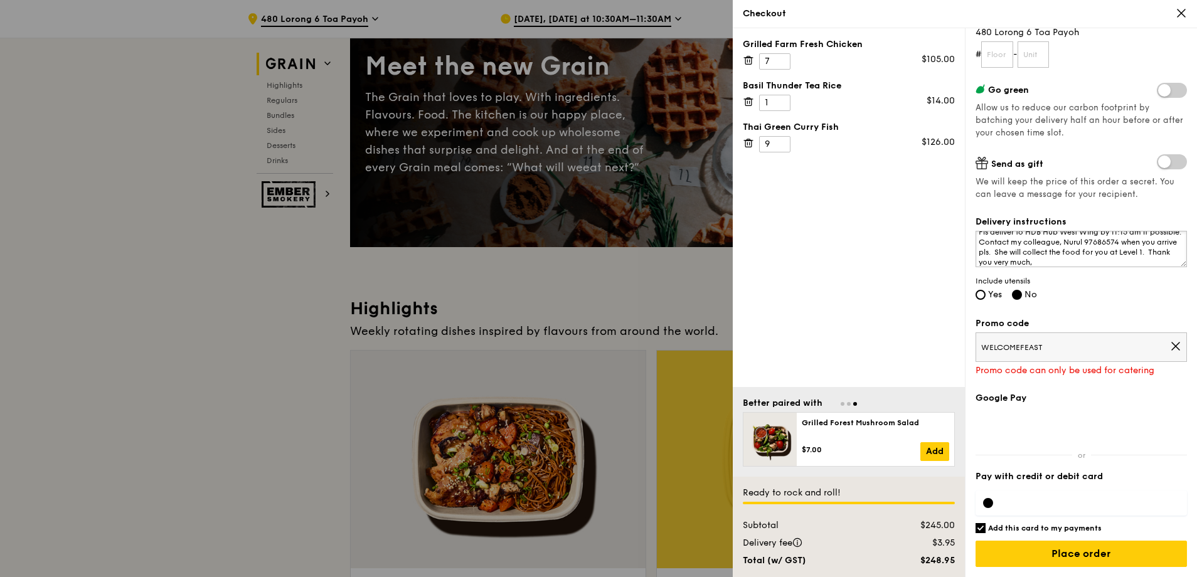
scroll to position [125, 0]
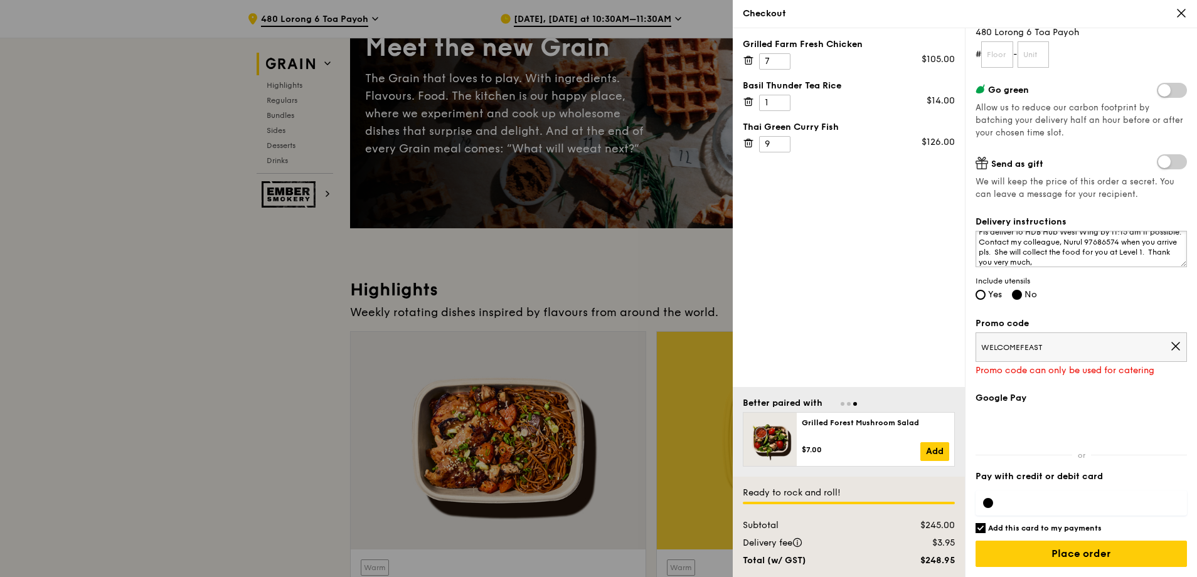
type textarea "Pls deliver to HDB Hub West Wing by 11:15 am if possible. Contact my colleague,…"
click at [1023, 508] on div at bounding box center [1081, 503] width 211 height 25
click at [981, 529] on input "Add this card to my payments" at bounding box center [981, 528] width 10 height 10
checkbox input "false"
drag, startPoint x: 1057, startPoint y: 561, endPoint x: 708, endPoint y: 466, distance: 361.7
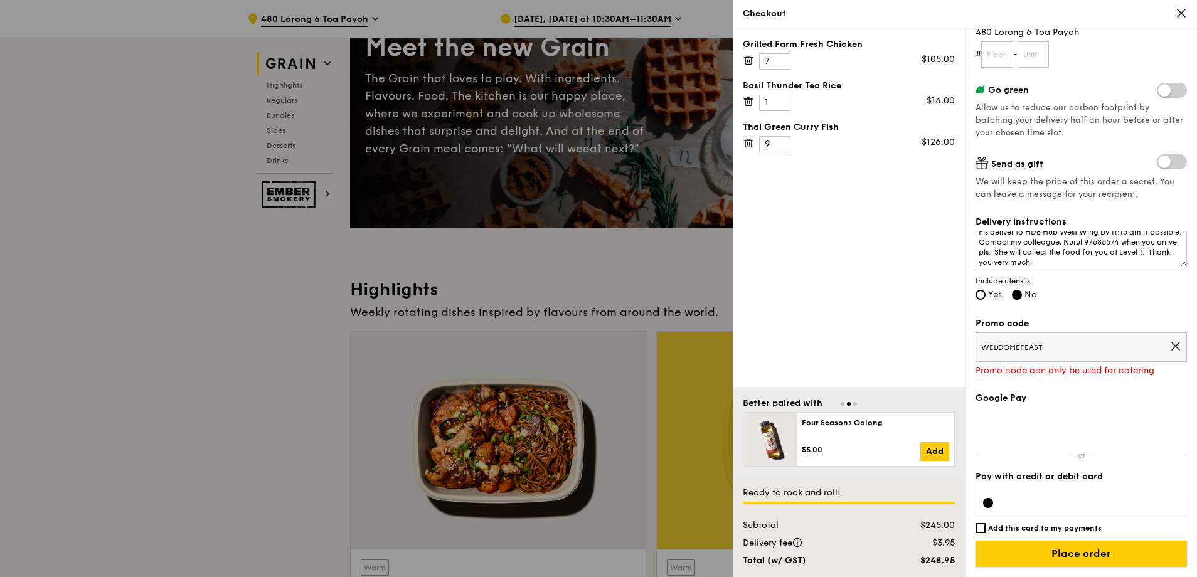
click at [701, 466] on div "Checkout Grilled Farm Fresh Chicken 7 $105.00 Basil Thunder Tea Rice 1 $14.00 T…" at bounding box center [598, 288] width 1197 height 577
click at [1084, 554] on input "Place order" at bounding box center [1081, 554] width 211 height 26
click at [1170, 343] on icon at bounding box center [1175, 346] width 11 height 11
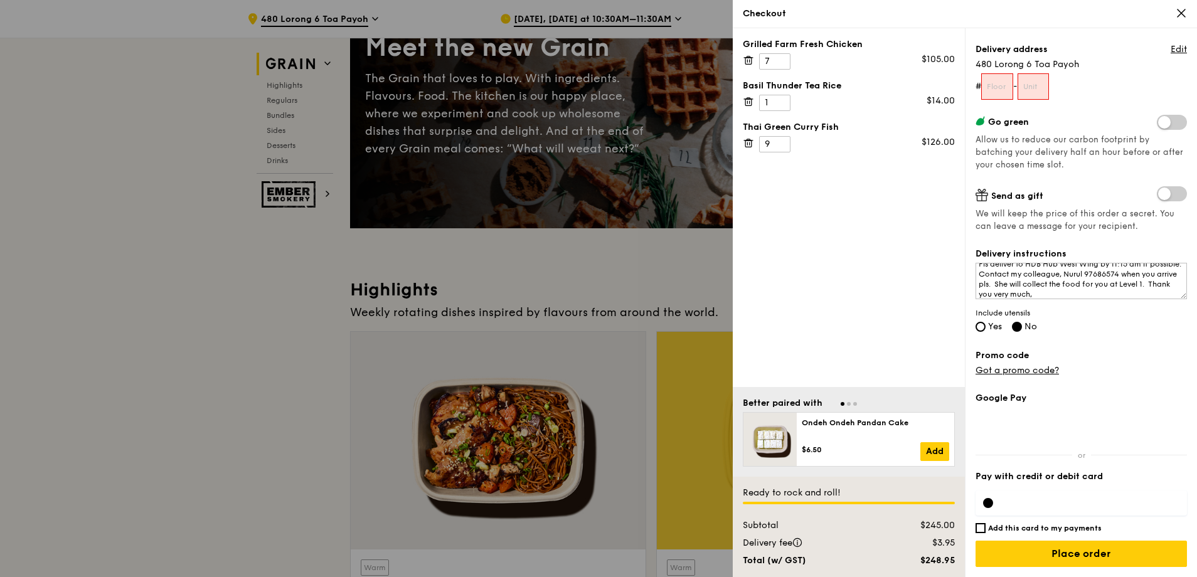
scroll to position [146, 0]
click at [1052, 548] on input "Place order" at bounding box center [1081, 554] width 211 height 26
click at [1055, 553] on input "Place order" at bounding box center [1081, 554] width 211 height 26
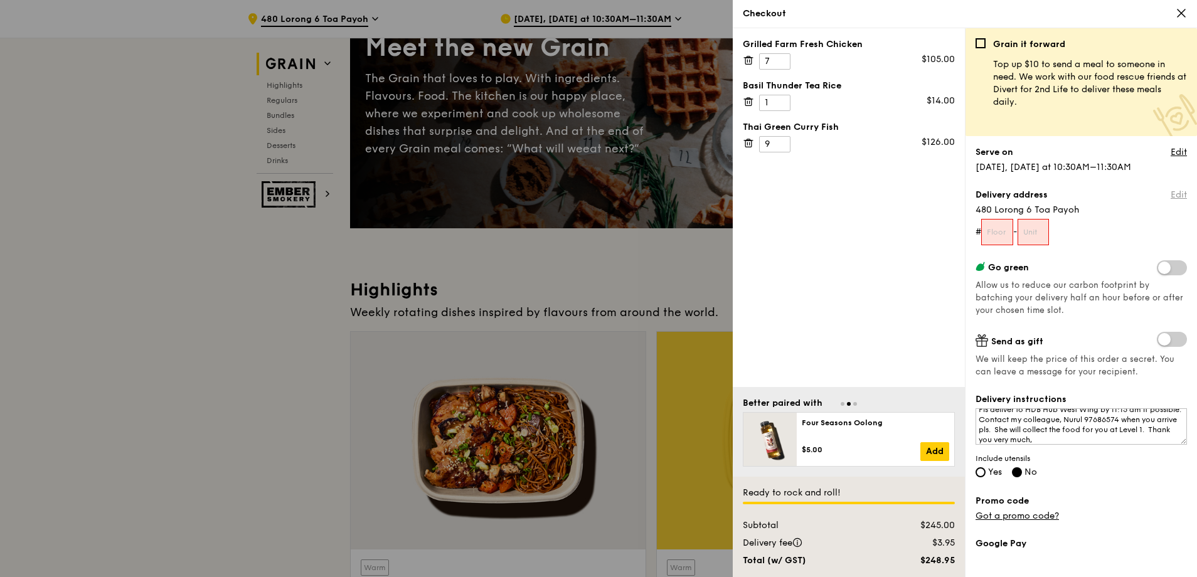
click at [1171, 193] on link "Edit" at bounding box center [1179, 195] width 16 height 13
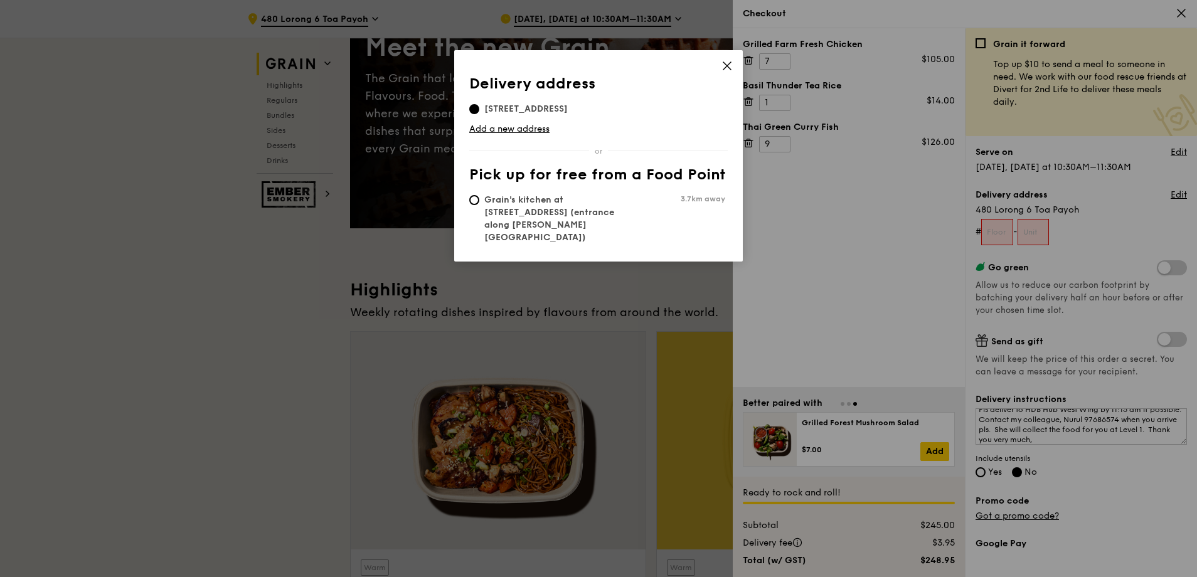
click at [727, 69] on icon at bounding box center [727, 65] width 11 height 11
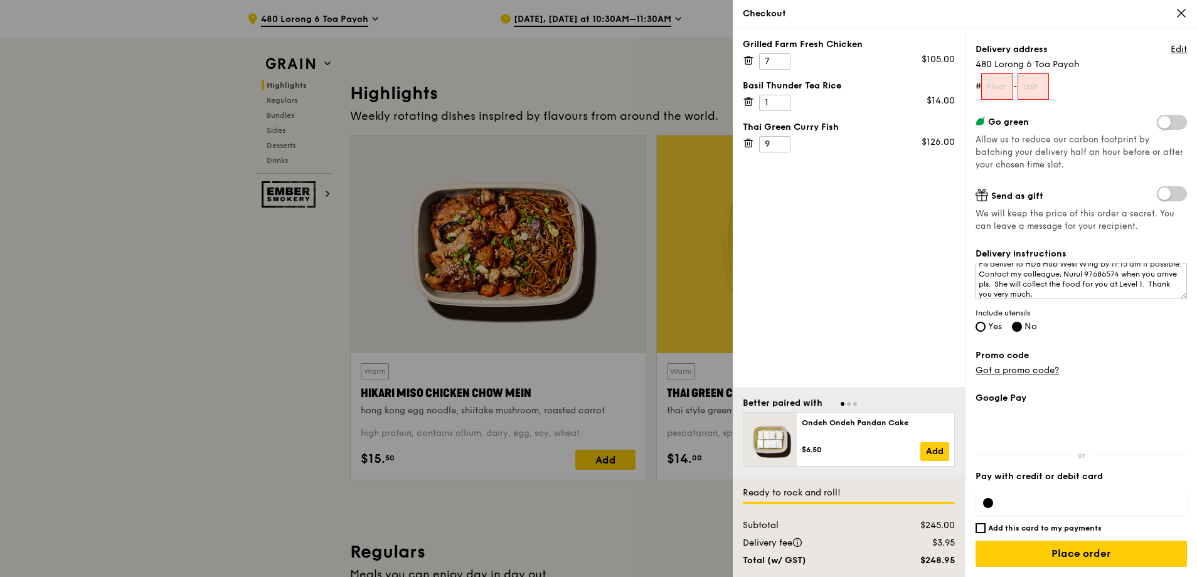
scroll to position [439, 0]
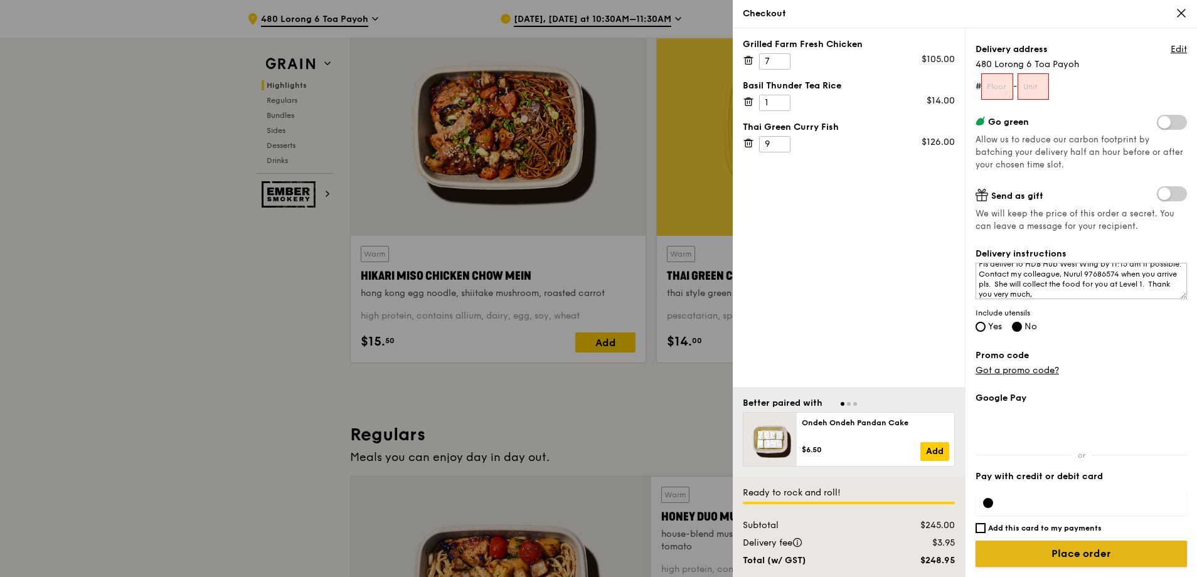
click at [1053, 547] on input "Place order" at bounding box center [1081, 554] width 211 height 26
click at [1053, 552] on input "Place order" at bounding box center [1081, 554] width 211 height 26
click at [1052, 552] on input "Place order" at bounding box center [1081, 554] width 211 height 26
click at [999, 87] on input "text" at bounding box center [997, 86] width 32 height 26
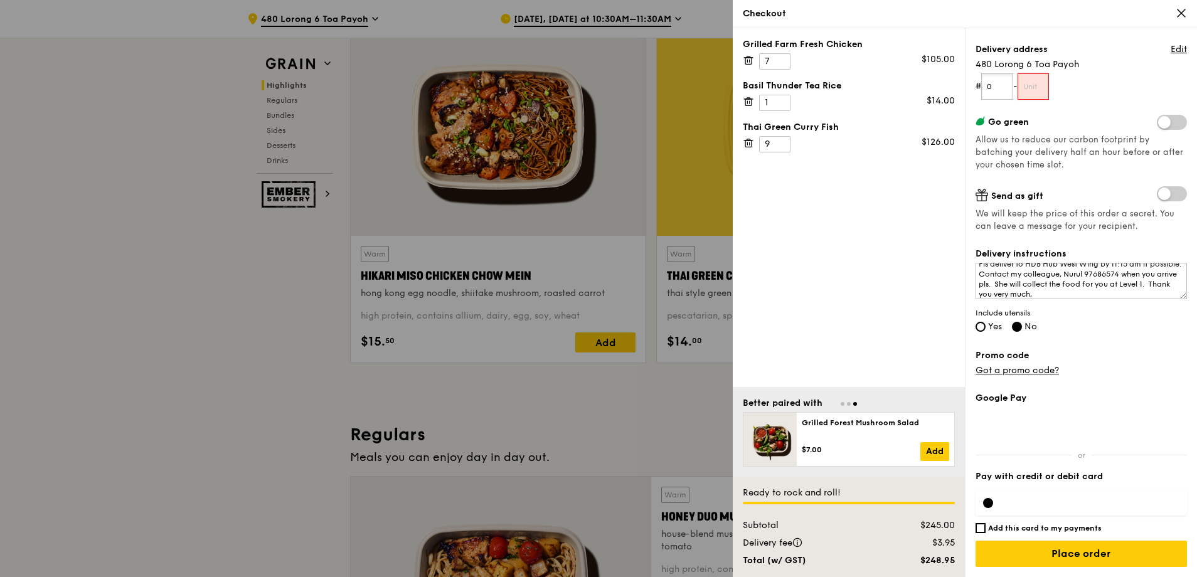
type input "0"
click at [1040, 82] on input "text" at bounding box center [1034, 86] width 32 height 26
type input "0"
click at [1038, 282] on textarea "Pls deliver to HDB Hub West Wing by 11:15 am if possible. Contact my colleague,…" at bounding box center [1081, 281] width 211 height 36
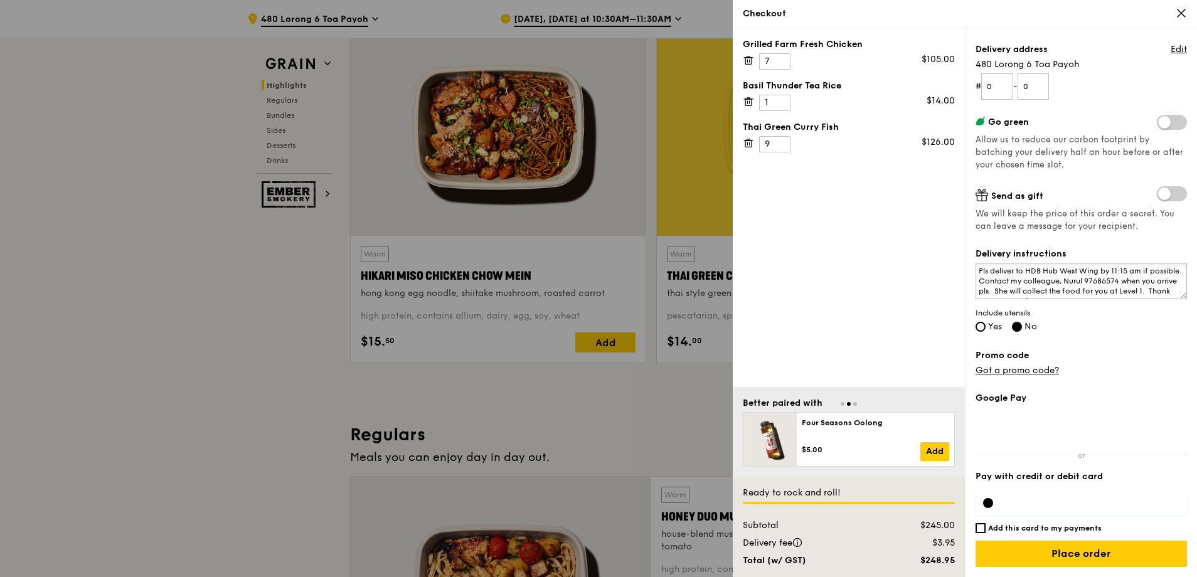
click at [1102, 272] on textarea "Pls deliver to HDB Hub West Wing by 11:15 am if possible. Contact my colleague,…" at bounding box center [1081, 281] width 211 height 36
click at [1173, 294] on textarea "Pls deliver to HDB Hub West Wing (Near The Coffee Bean & Tea Leaf) by 11:15 am …" at bounding box center [1081, 281] width 211 height 36
click at [1170, 295] on textarea "Pls deliver to HDB Hub West Wing (Near The Coffee Bean & Tea Leaf) by 11:15 am …" at bounding box center [1081, 281] width 211 height 36
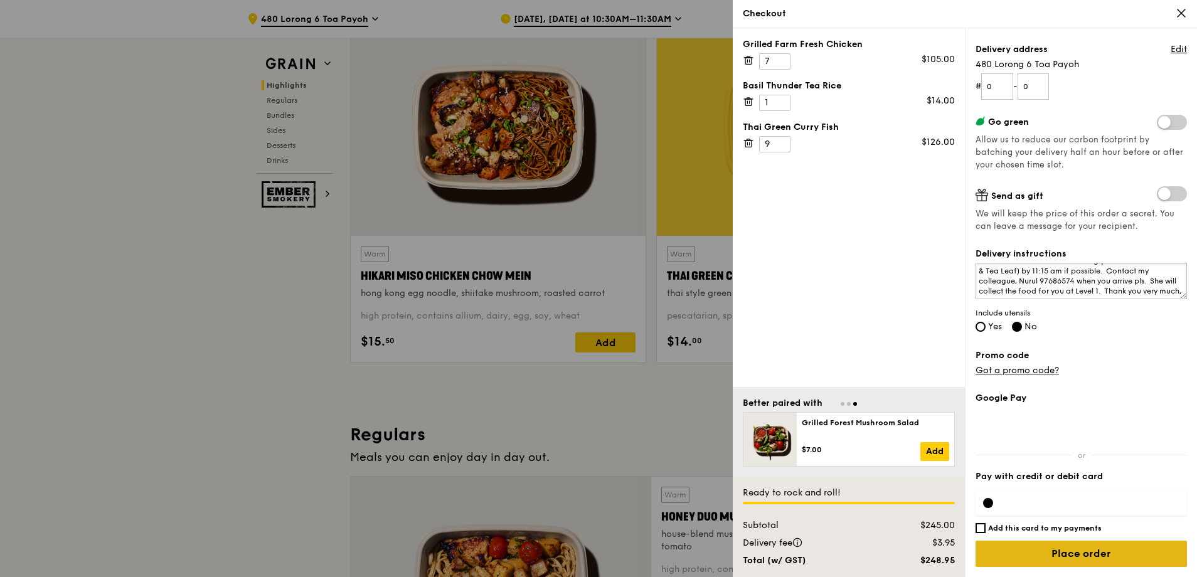
type textarea "Pls deliver to HDB Hub West Wing (Near The Coffee Bean & Tea Leaf) by 11:15 am …"
click at [1041, 562] on input "Place order" at bounding box center [1081, 554] width 211 height 26
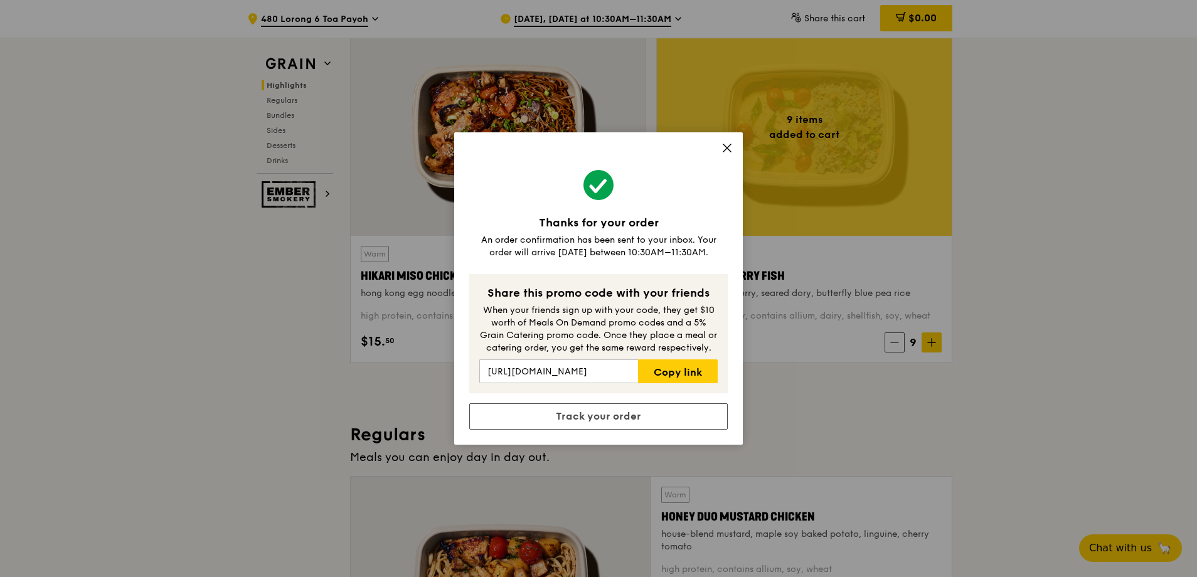
click at [733, 146] on div "Thanks for your order An order confirmation has been sent to your inbox. Your o…" at bounding box center [598, 288] width 289 height 312
click at [723, 149] on icon at bounding box center [727, 147] width 11 height 11
